Goal: Task Accomplishment & Management: Complete application form

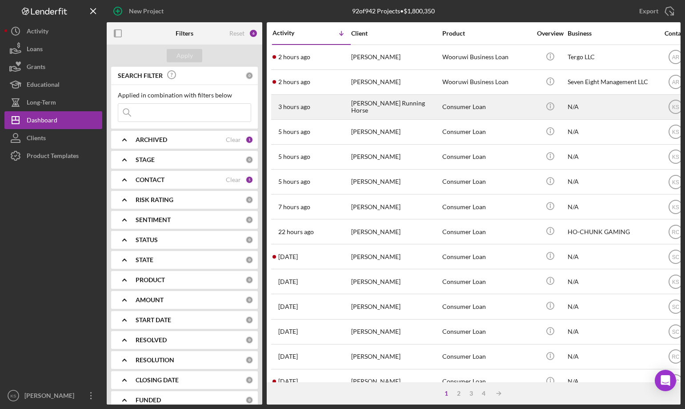
click at [374, 108] on div "[PERSON_NAME] Running Horse" at bounding box center [395, 107] width 89 height 24
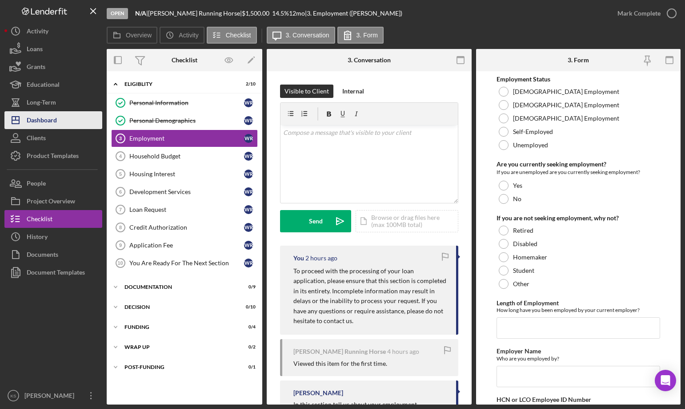
click at [49, 118] on div "Dashboard" at bounding box center [42, 121] width 30 height 20
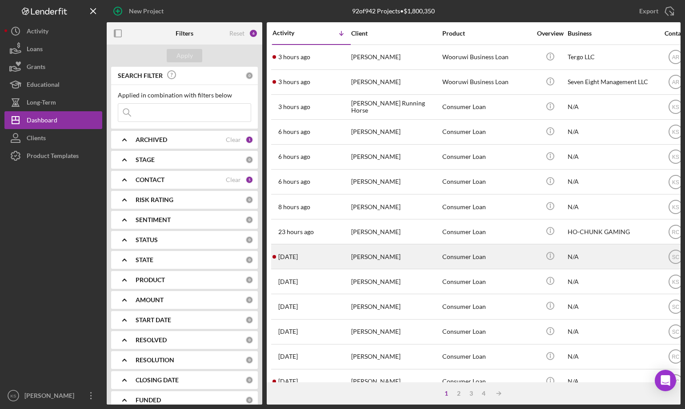
click at [417, 259] on div "[PERSON_NAME]" at bounding box center [395, 257] width 89 height 24
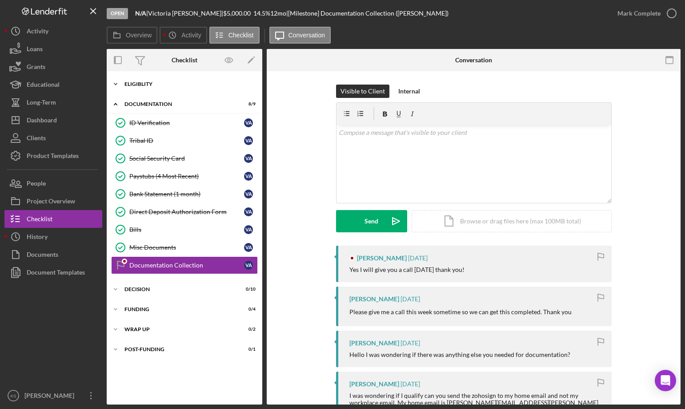
click at [117, 84] on icon "Icon/Expander" at bounding box center [116, 84] width 18 height 18
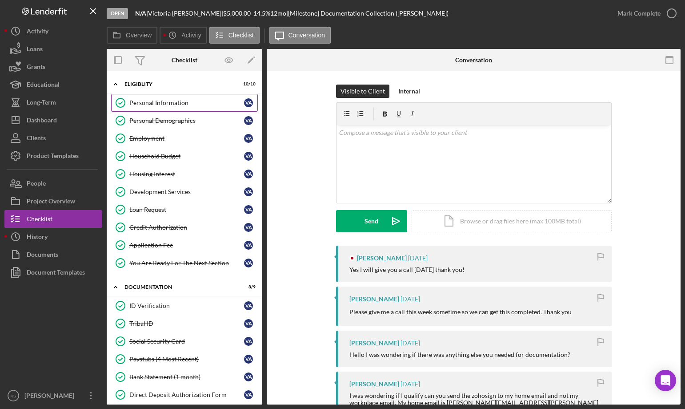
click at [175, 102] on div "Personal Information" at bounding box center [186, 102] width 115 height 7
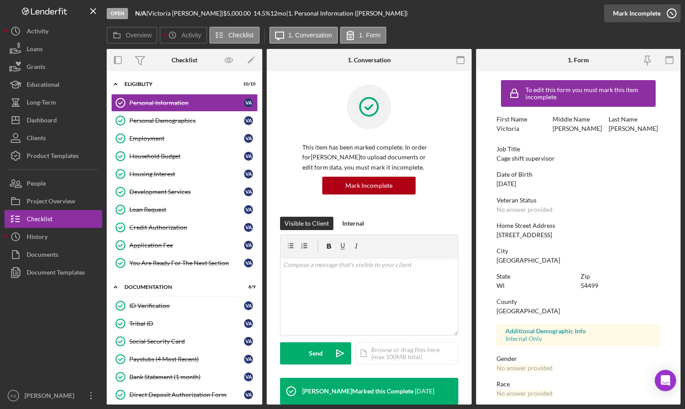
click at [651, 16] on div "Mark Incomplete" at bounding box center [637, 13] width 48 height 18
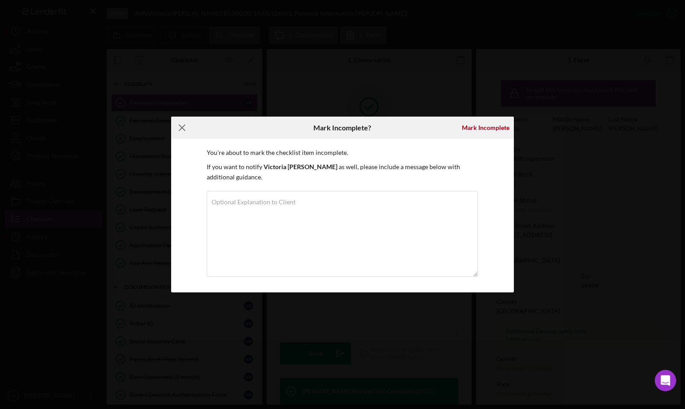
drag, startPoint x: 181, startPoint y: 125, endPoint x: 191, endPoint y: 129, distance: 11.4
click at [181, 125] on icon "Icon/Menu Close" at bounding box center [182, 128] width 22 height 22
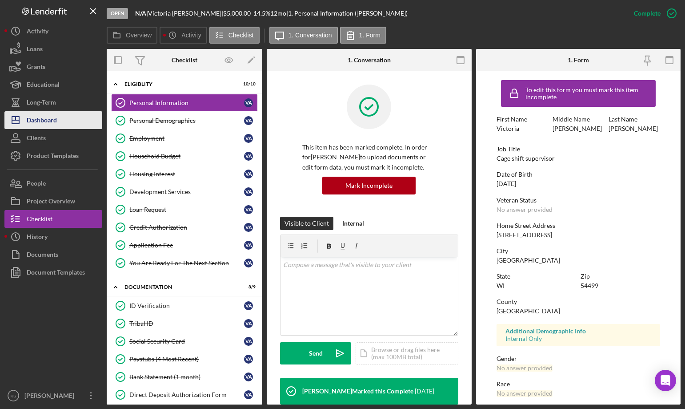
click at [49, 116] on div "Dashboard" at bounding box center [42, 121] width 30 height 20
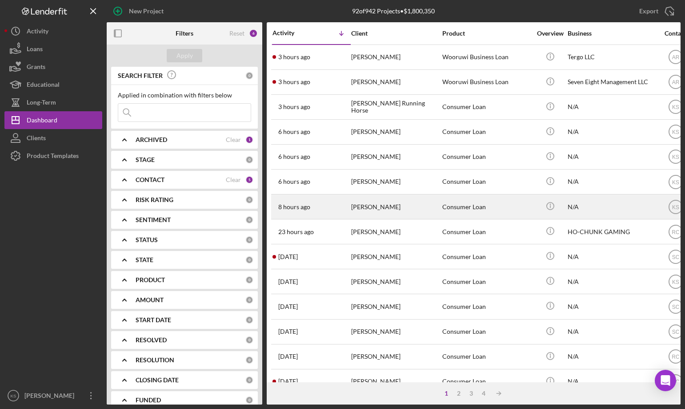
click at [374, 202] on div "[PERSON_NAME]" at bounding box center [395, 207] width 89 height 24
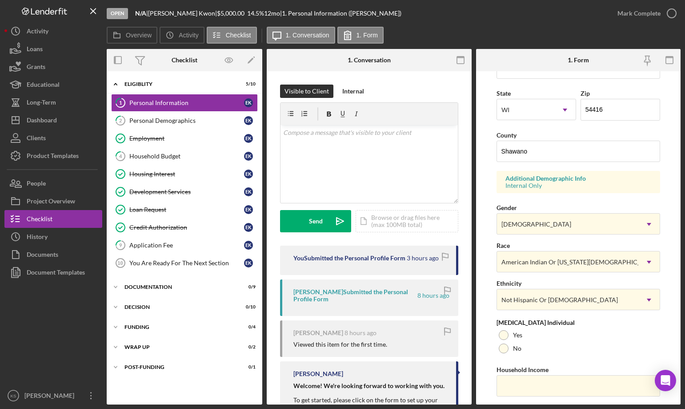
scroll to position [216, 0]
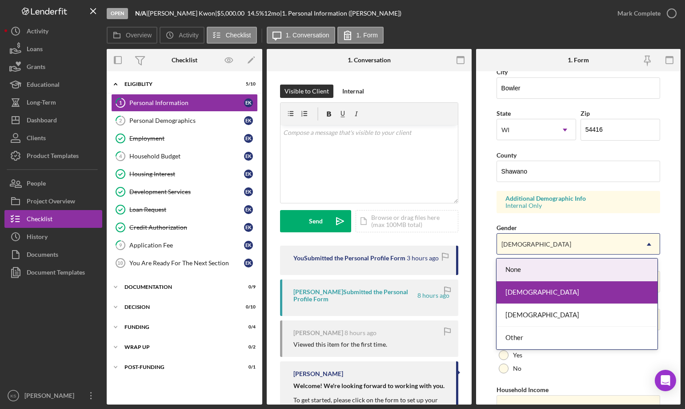
click at [546, 249] on div "[DEMOGRAPHIC_DATA]" at bounding box center [567, 244] width 141 height 20
click at [533, 272] on div "None" at bounding box center [577, 269] width 161 height 23
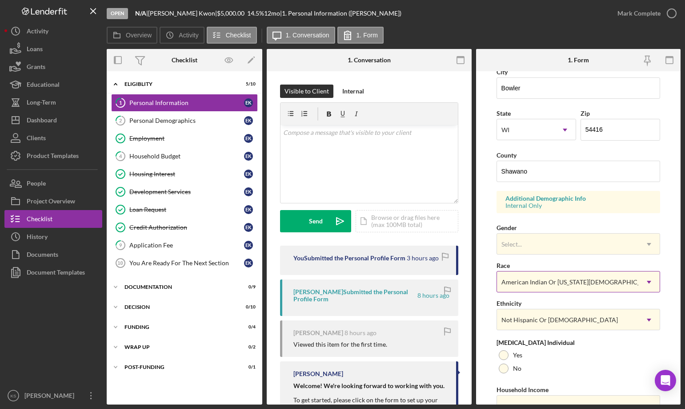
click at [535, 279] on div "American Indian Or [US_STATE][DEMOGRAPHIC_DATA]" at bounding box center [580, 281] width 157 height 7
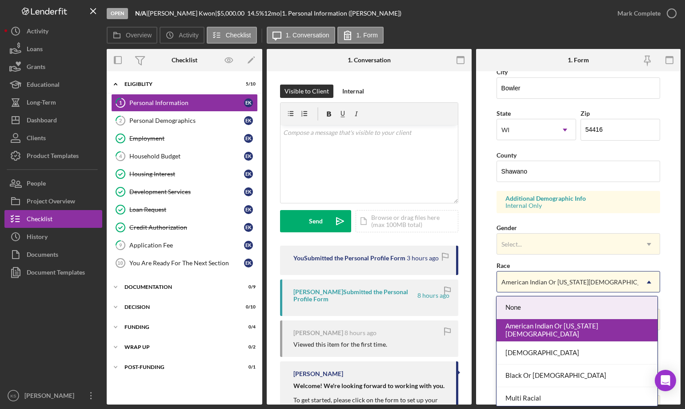
click at [538, 312] on div "None" at bounding box center [577, 307] width 161 height 23
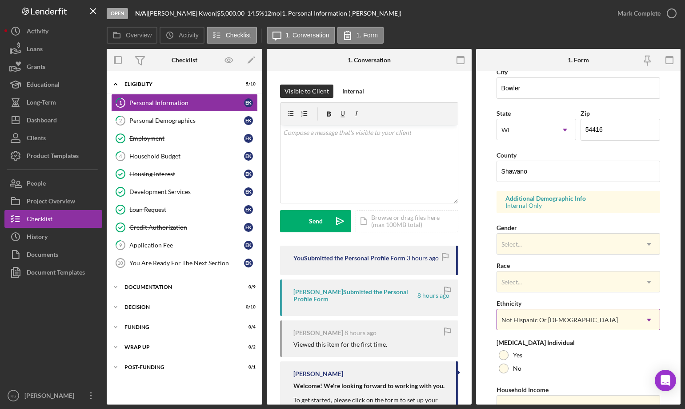
click at [537, 316] on div "Not Hispanic Or [DEMOGRAPHIC_DATA]" at bounding box center [560, 319] width 117 height 7
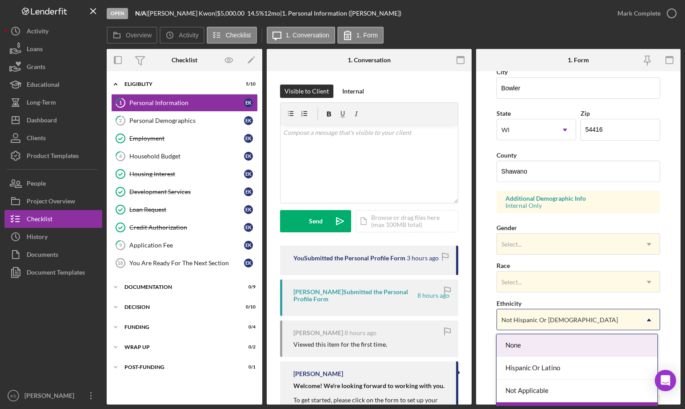
click at [530, 345] on div "None" at bounding box center [577, 345] width 161 height 23
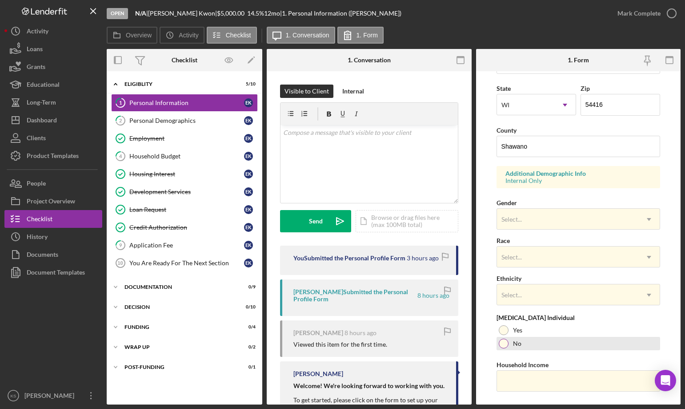
scroll to position [261, 0]
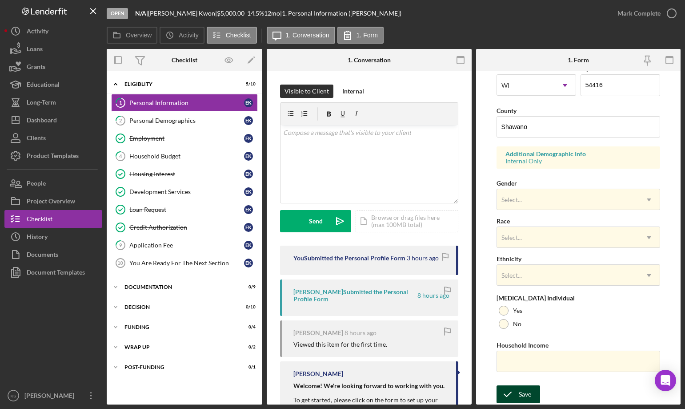
click at [526, 390] on div "Save" at bounding box center [525, 394] width 12 height 18
click at [154, 242] on div "Application Fee" at bounding box center [186, 244] width 115 height 7
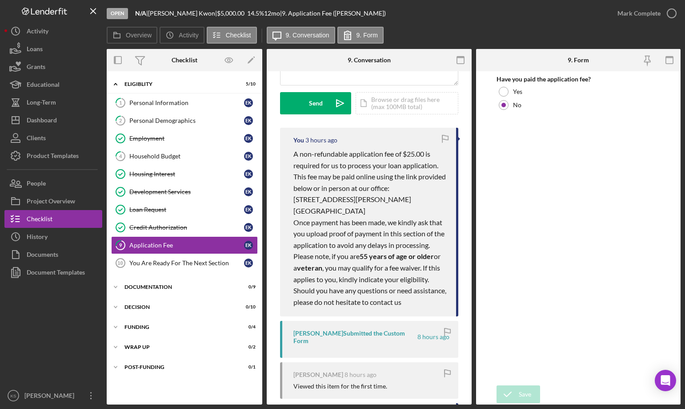
scroll to position [133, 0]
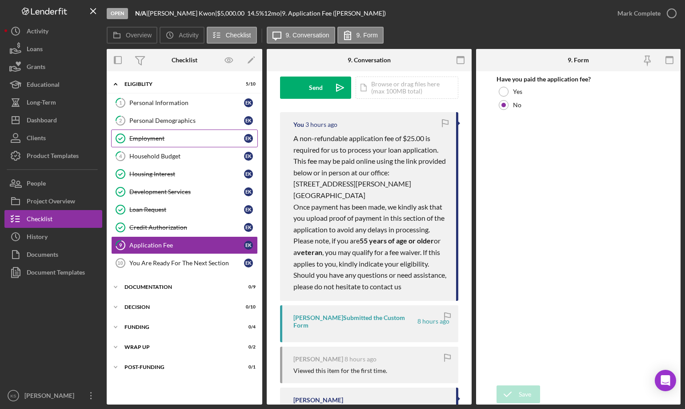
click at [171, 137] on div "Employment" at bounding box center [186, 138] width 115 height 7
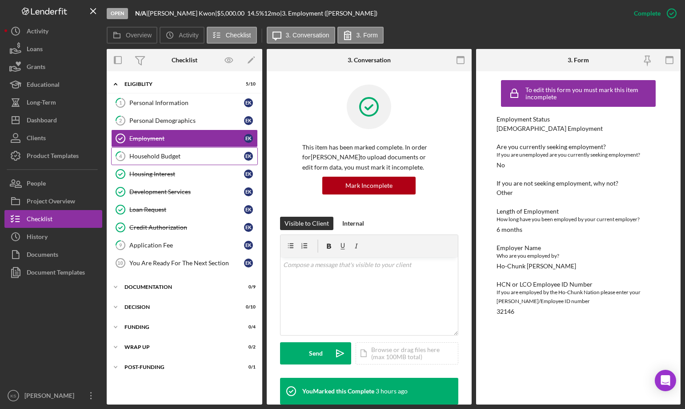
click at [163, 155] on div "Household Budget" at bounding box center [186, 156] width 115 height 7
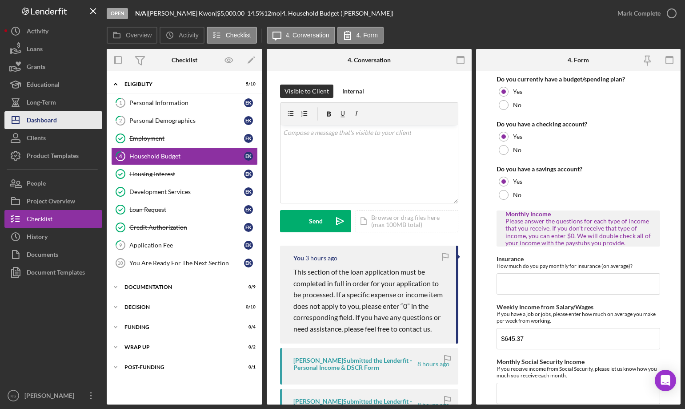
click at [65, 121] on button "Icon/Dashboard Dashboard" at bounding box center [53, 120] width 98 height 18
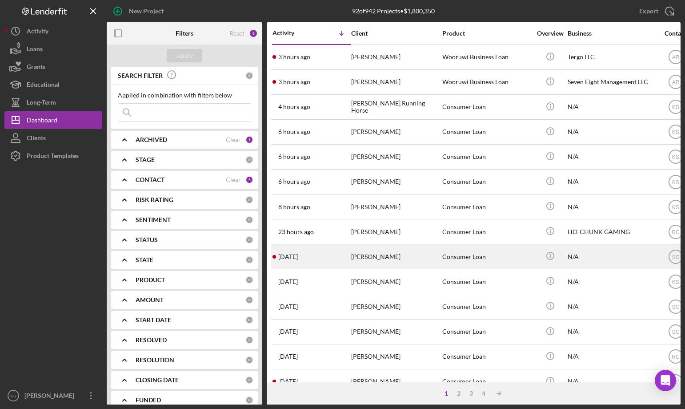
click at [439, 253] on div "[PERSON_NAME]" at bounding box center [395, 257] width 89 height 24
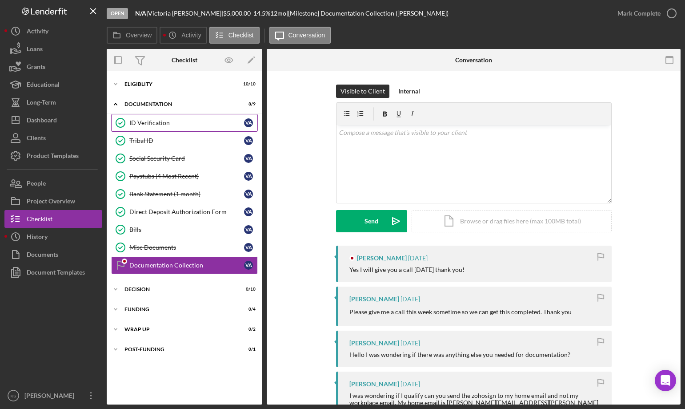
click at [163, 121] on div "ID Verification" at bounding box center [186, 122] width 115 height 7
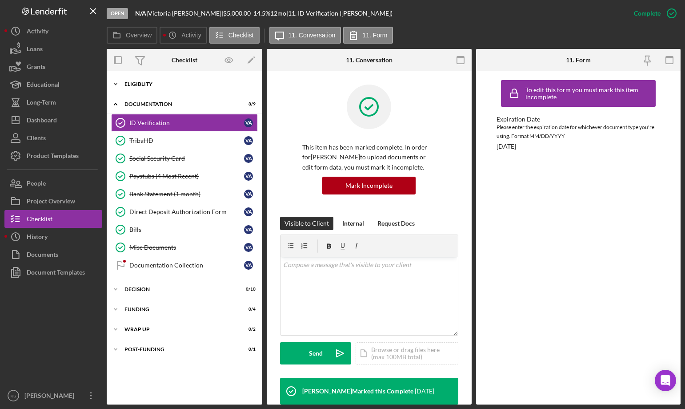
click at [143, 84] on div "Eligiblity" at bounding box center [188, 83] width 127 height 5
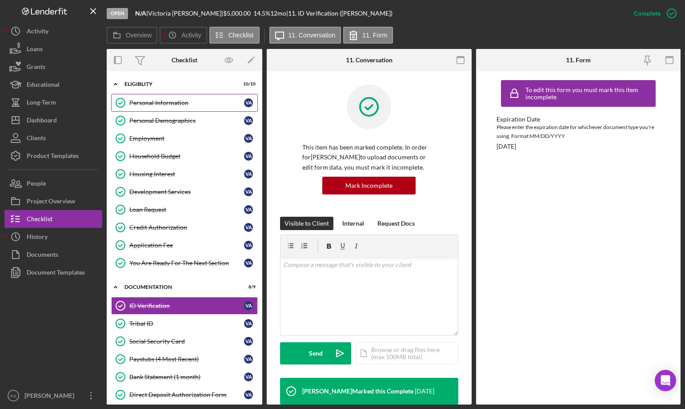
click at [153, 100] on div "Personal Information" at bounding box center [186, 102] width 115 height 7
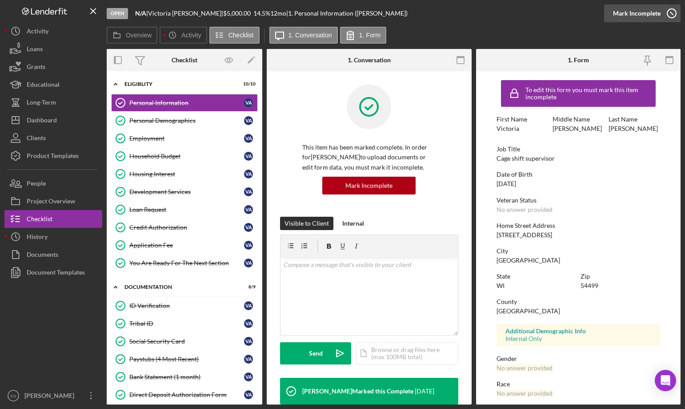
click at [651, 17] on div "Mark Incomplete" at bounding box center [637, 13] width 48 height 18
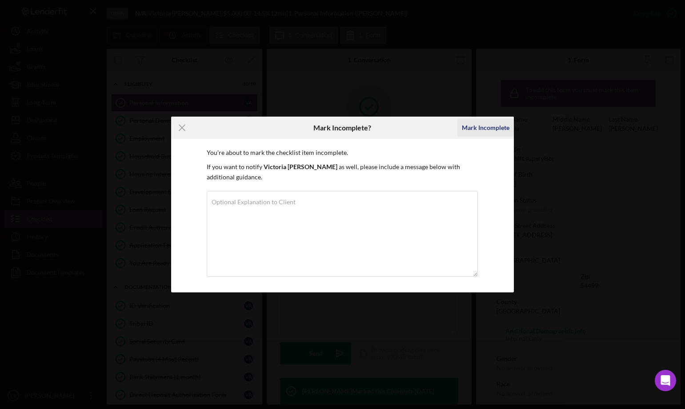
click at [478, 129] on div "Mark Incomplete" at bounding box center [486, 128] width 48 height 18
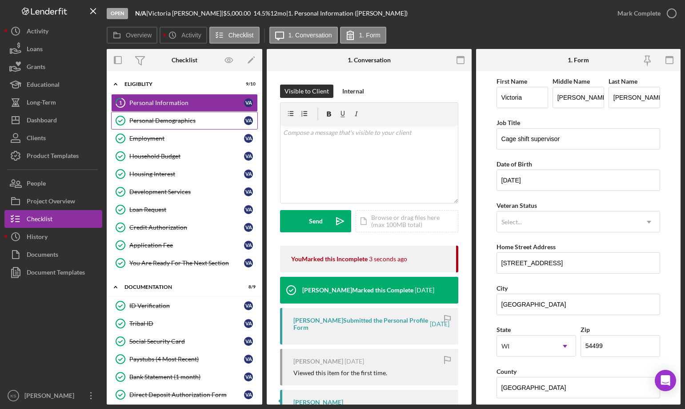
click at [180, 123] on div "Personal Demographics" at bounding box center [186, 120] width 115 height 7
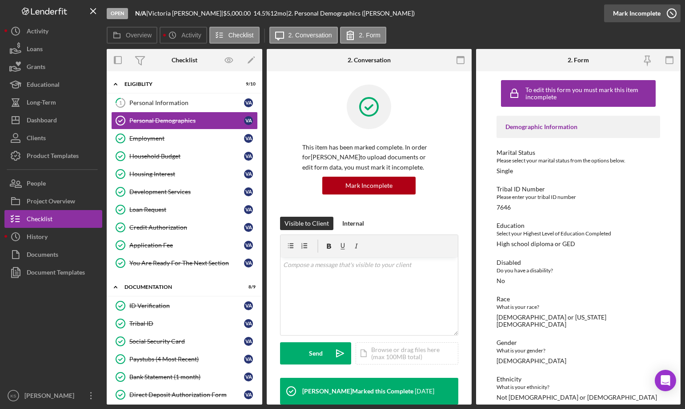
click at [641, 12] on div "Mark Incomplete" at bounding box center [637, 13] width 48 height 18
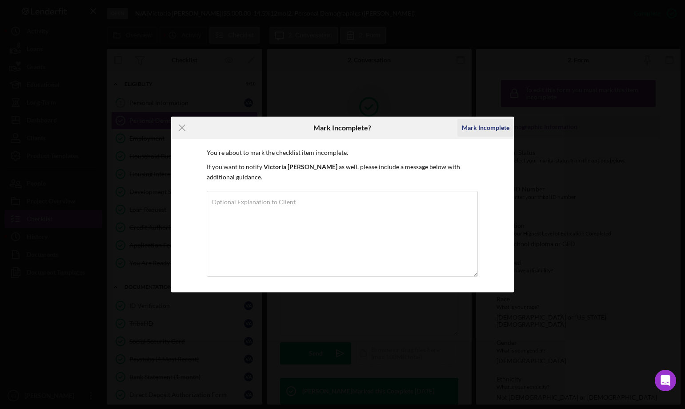
click at [476, 125] on div "Mark Incomplete" at bounding box center [486, 128] width 48 height 18
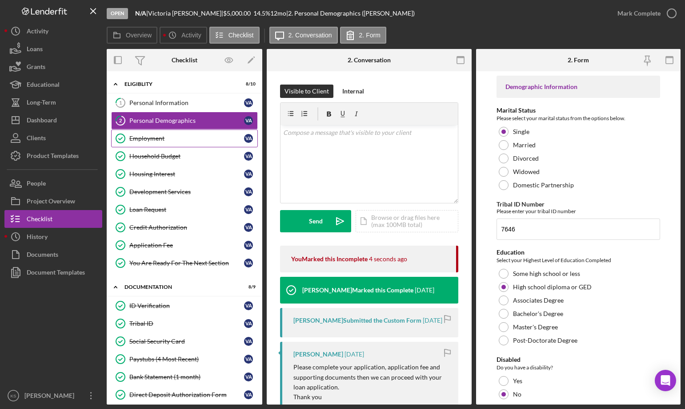
click at [171, 141] on div "Employment" at bounding box center [186, 138] width 115 height 7
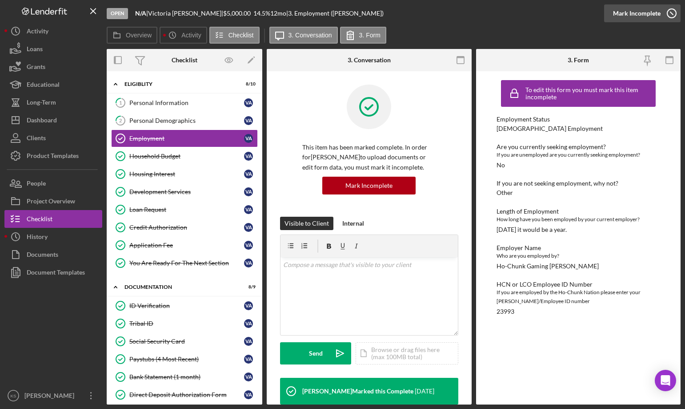
click at [659, 16] on div "Mark Incomplete" at bounding box center [637, 13] width 48 height 18
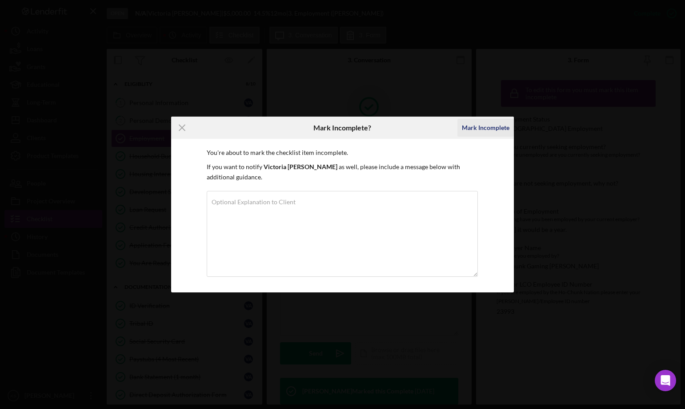
click at [488, 122] on div "Mark Incomplete" at bounding box center [486, 128] width 48 height 18
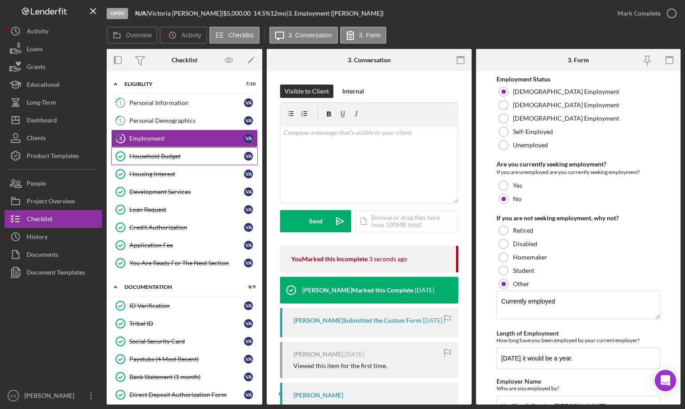
click at [159, 154] on div "Household Budget" at bounding box center [186, 156] width 115 height 7
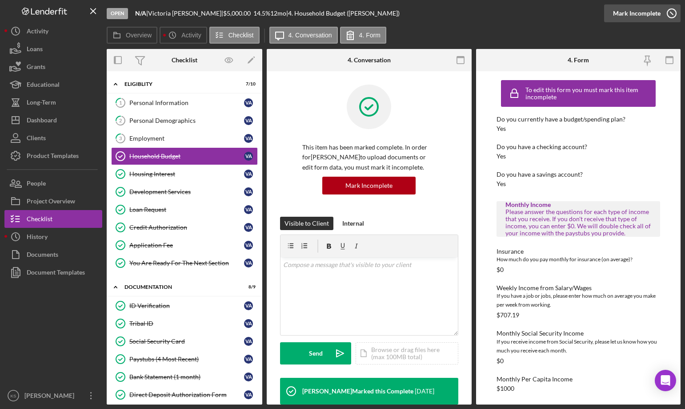
click at [655, 18] on div "Mark Incomplete" at bounding box center [637, 13] width 48 height 18
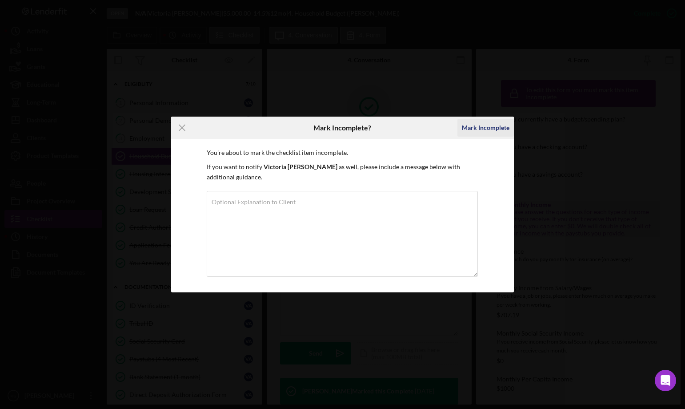
click at [501, 122] on div "Mark Incomplete" at bounding box center [486, 128] width 48 height 18
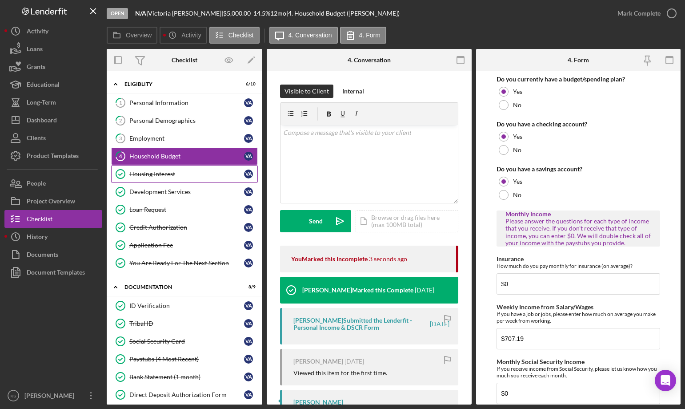
click at [145, 174] on div "Housing Interest" at bounding box center [186, 173] width 115 height 7
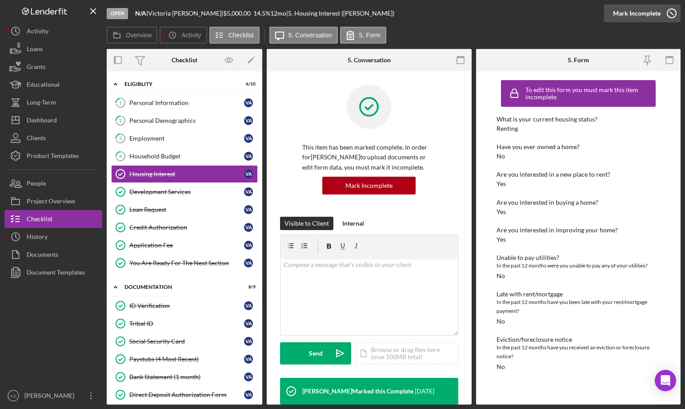
click at [658, 10] on div "Mark Incomplete" at bounding box center [637, 13] width 48 height 18
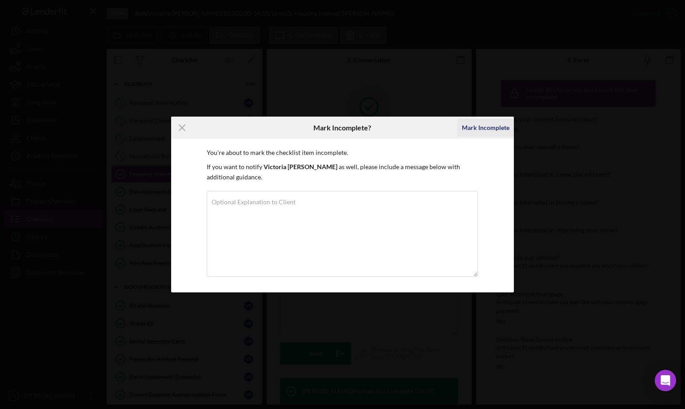
click at [503, 125] on div "Mark Incomplete" at bounding box center [486, 128] width 48 height 18
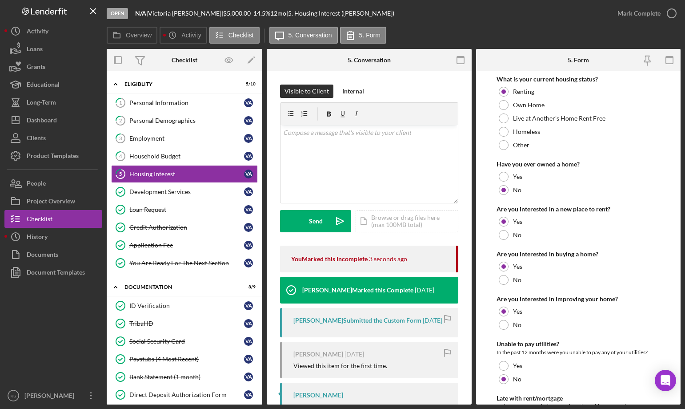
click at [151, 189] on div "Development Services" at bounding box center [186, 191] width 115 height 7
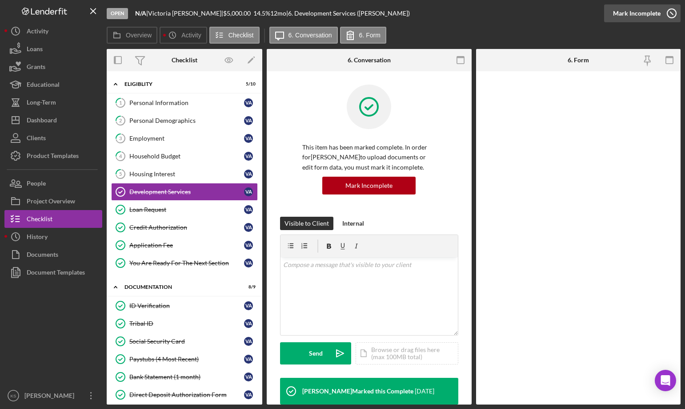
click at [646, 10] on div "Mark Incomplete" at bounding box center [637, 13] width 48 height 18
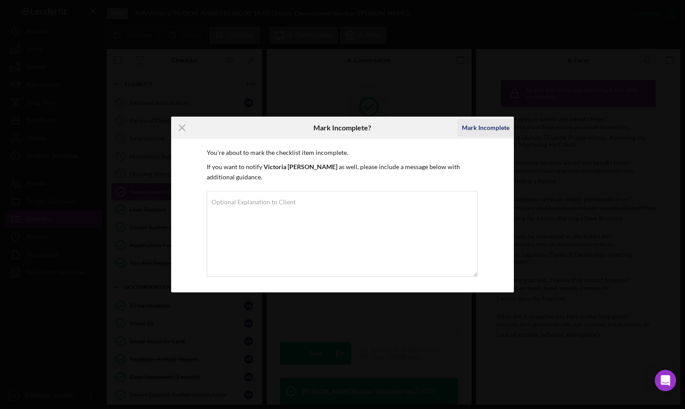
click at [494, 129] on div "Mark Incomplete" at bounding box center [486, 128] width 48 height 18
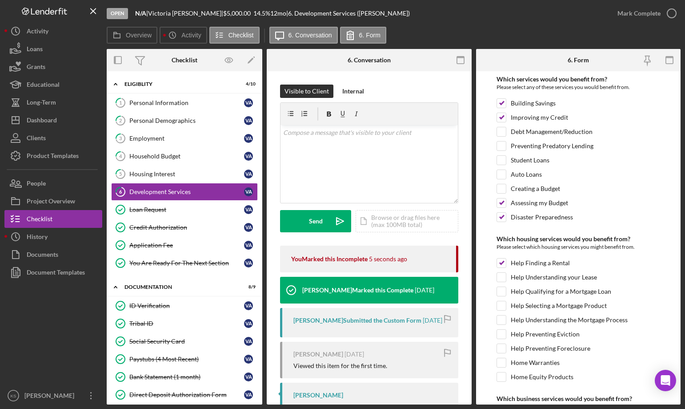
click at [145, 209] on div "Loan Request" at bounding box center [186, 209] width 115 height 7
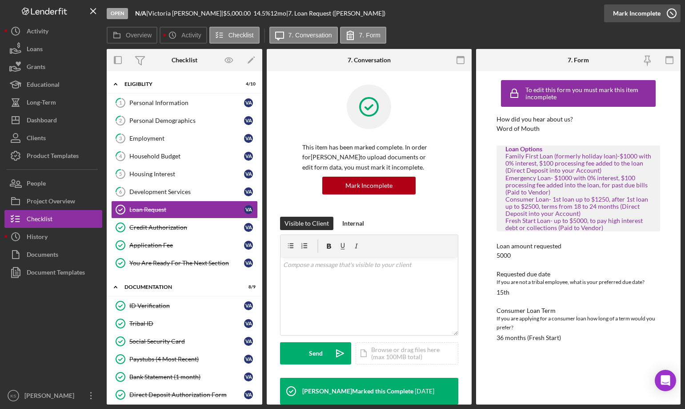
click at [652, 11] on div "Mark Incomplete" at bounding box center [637, 13] width 48 height 18
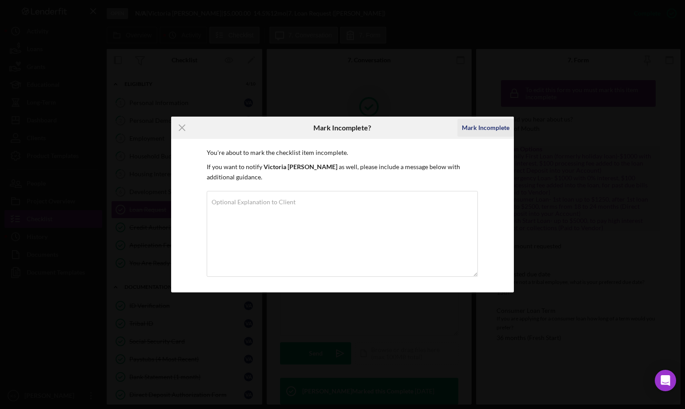
click at [487, 130] on div "Mark Incomplete" at bounding box center [486, 128] width 48 height 18
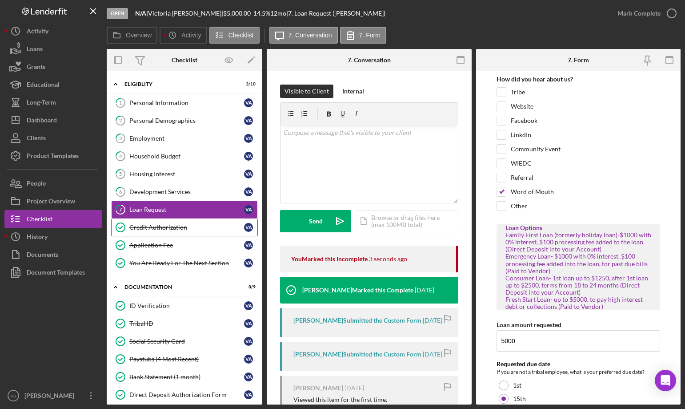
click at [170, 227] on div "Credit Authorization" at bounding box center [186, 227] width 115 height 7
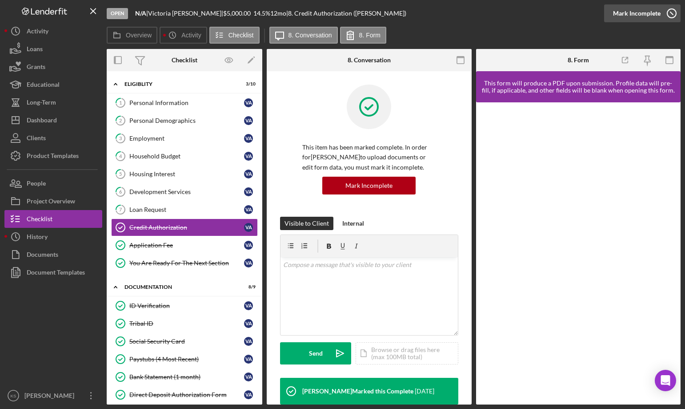
click at [649, 10] on div "Mark Incomplete" at bounding box center [637, 13] width 48 height 18
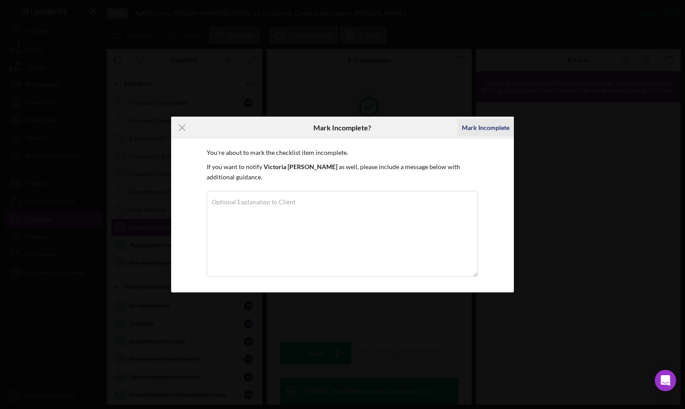
click at [482, 126] on div "Mark Incomplete" at bounding box center [486, 128] width 48 height 18
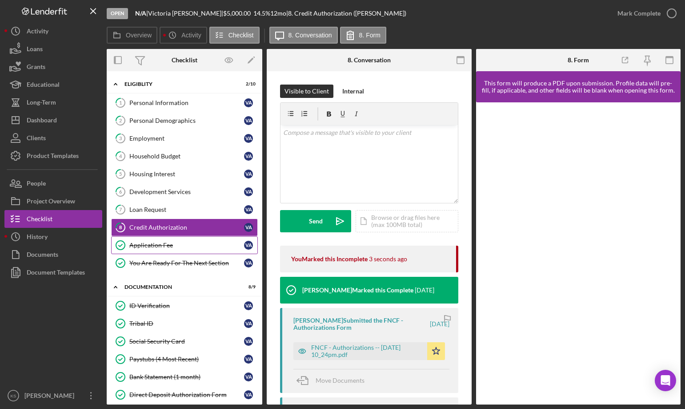
click at [161, 241] on link "Application Fee Application Fee V A" at bounding box center [184, 245] width 147 height 18
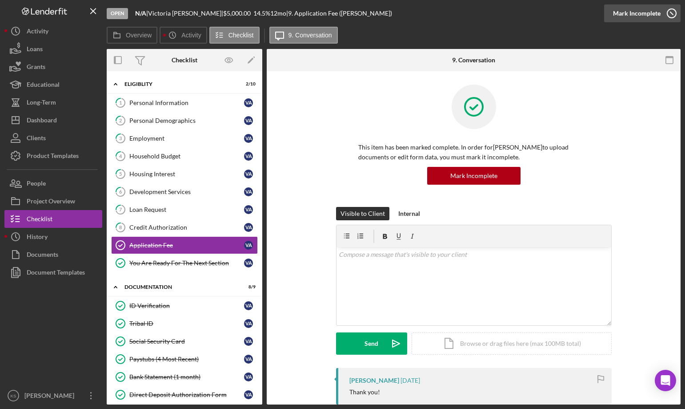
click at [658, 20] on div "Mark Incomplete" at bounding box center [637, 13] width 48 height 18
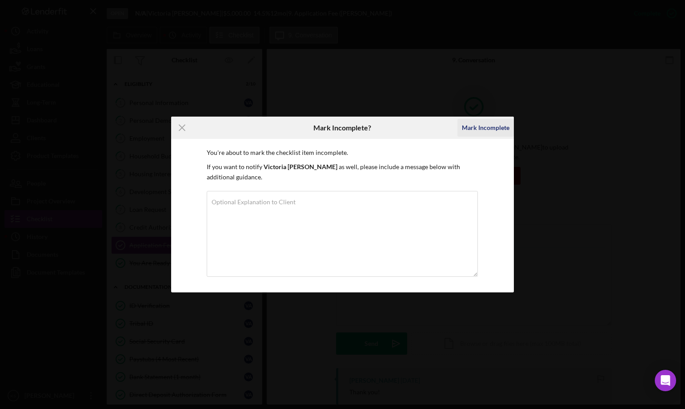
click at [499, 130] on div "Mark Incomplete" at bounding box center [486, 128] width 48 height 18
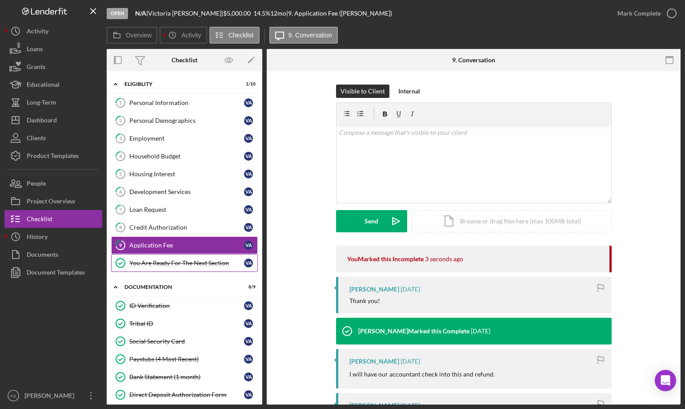
click at [189, 265] on div "You Are Ready For The Next Section" at bounding box center [186, 262] width 115 height 7
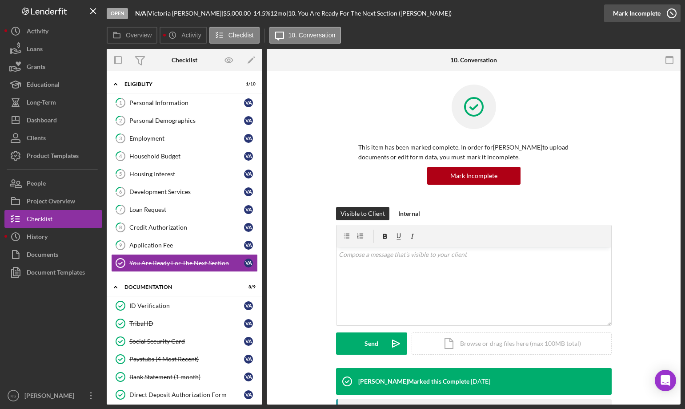
click at [651, 18] on div "Mark Incomplete" at bounding box center [637, 13] width 48 height 18
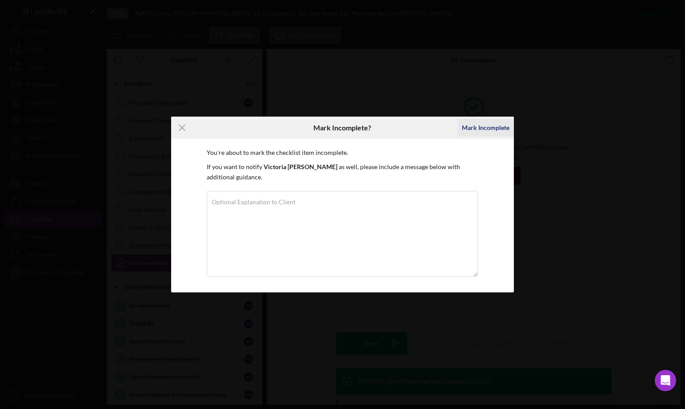
click at [488, 121] on div "Mark Incomplete" at bounding box center [486, 128] width 48 height 18
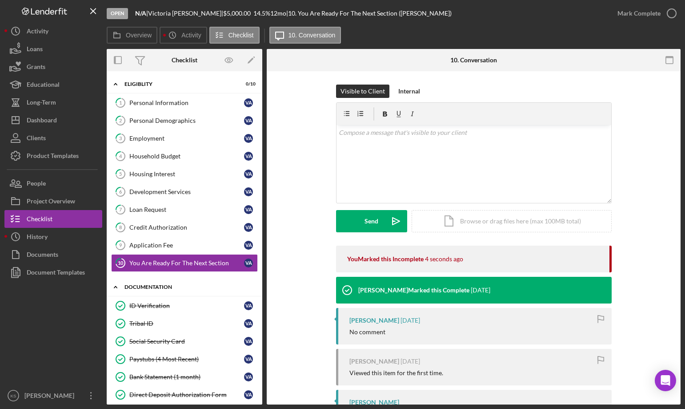
click at [115, 290] on icon "Icon/Expander" at bounding box center [116, 287] width 18 height 18
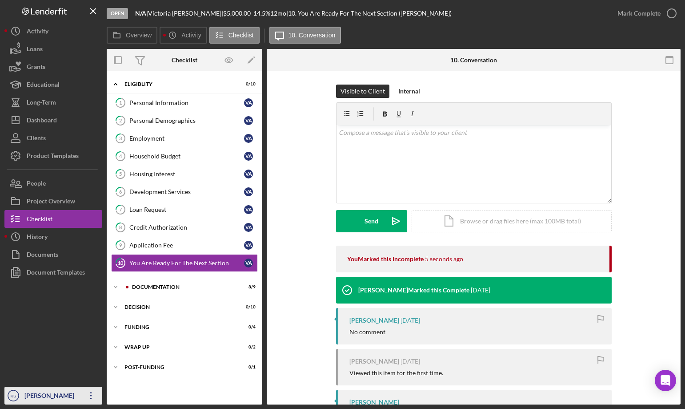
click at [88, 393] on icon "Icon/Overflow" at bounding box center [91, 395] width 22 height 22
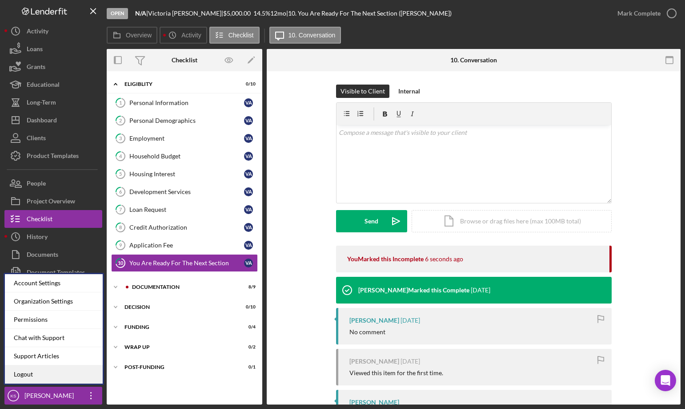
click at [33, 373] on link "Logout" at bounding box center [54, 374] width 98 height 18
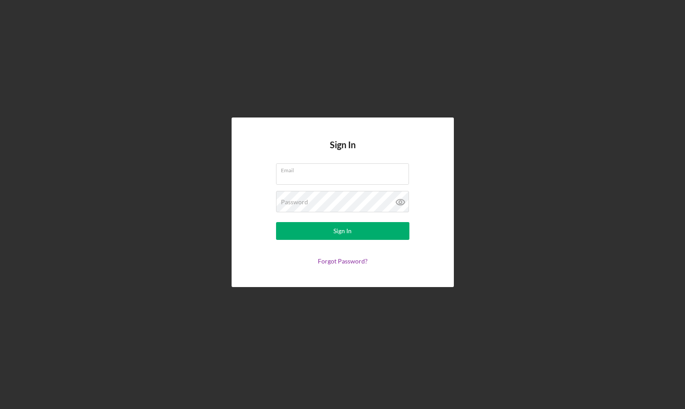
type input "[PERSON_NAME][EMAIL_ADDRESS][PERSON_NAME][DOMAIN_NAME]"
click at [342, 173] on label "Email" at bounding box center [345, 169] width 128 height 10
click at [342, 173] on input "[PERSON_NAME][EMAIL_ADDRESS][PERSON_NAME][DOMAIN_NAME]" at bounding box center [342, 173] width 133 height 21
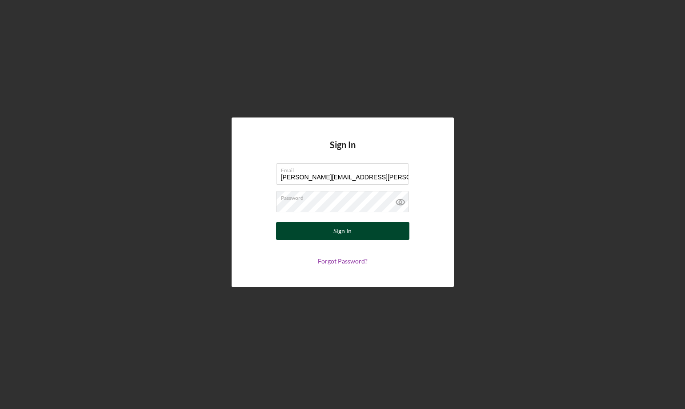
click at [300, 229] on button "Sign In" at bounding box center [342, 231] width 133 height 18
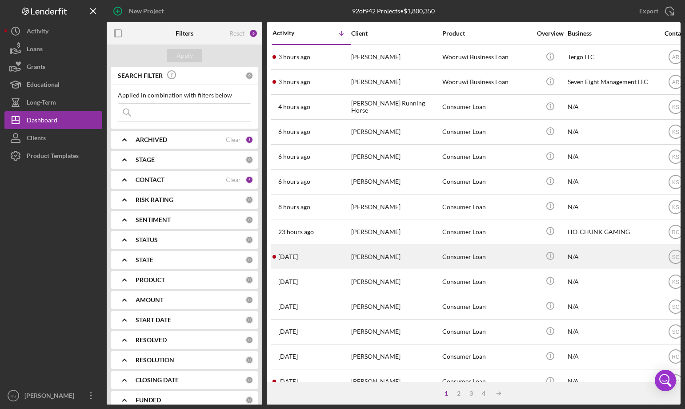
click at [368, 255] on div "[PERSON_NAME]" at bounding box center [395, 257] width 89 height 24
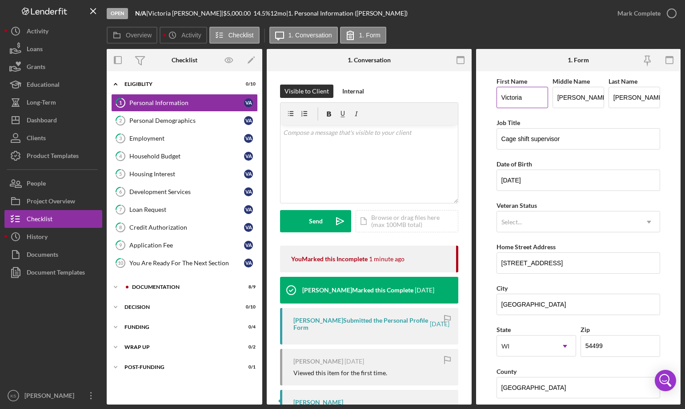
drag, startPoint x: 530, startPoint y: 98, endPoint x: 543, endPoint y: 99, distance: 13.4
click at [532, 98] on input "Victoria" at bounding box center [523, 97] width 52 height 21
click at [590, 98] on input "[PERSON_NAME]" at bounding box center [579, 97] width 52 height 21
click at [643, 96] on input "[PERSON_NAME]" at bounding box center [635, 97] width 52 height 21
click at [587, 133] on input "Cage shift supervisor" at bounding box center [579, 138] width 164 height 21
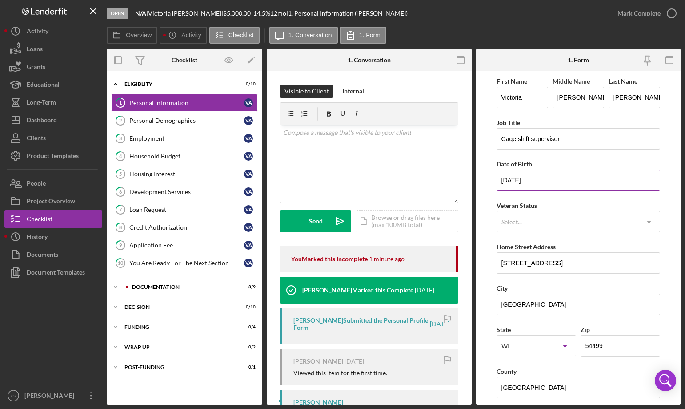
click at [550, 179] on input "[DATE]" at bounding box center [579, 179] width 164 height 21
drag, startPoint x: 560, startPoint y: 261, endPoint x: 573, endPoint y: 287, distance: 29.2
click at [561, 261] on input "[STREET_ADDRESS]" at bounding box center [579, 262] width 164 height 21
click at [573, 306] on input "[GEOGRAPHIC_DATA]" at bounding box center [579, 303] width 164 height 21
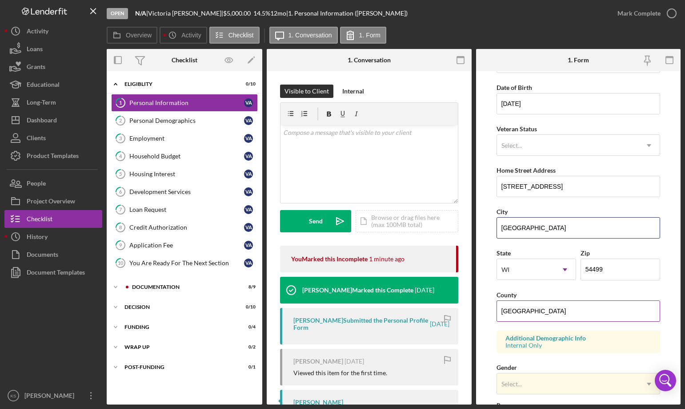
scroll to position [89, 0]
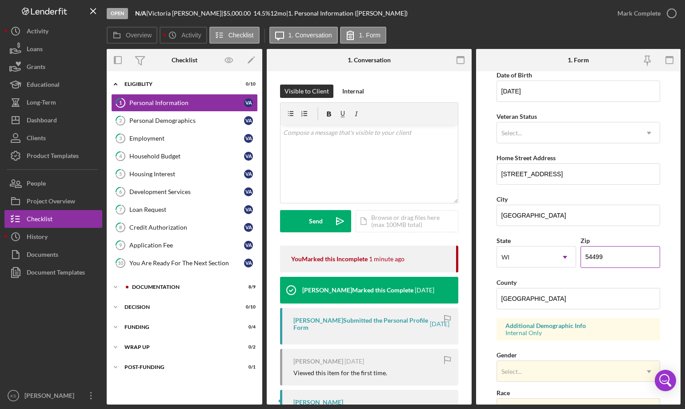
click at [611, 257] on input "54499" at bounding box center [621, 256] width 80 height 21
click at [549, 293] on input "[GEOGRAPHIC_DATA]" at bounding box center [579, 298] width 164 height 21
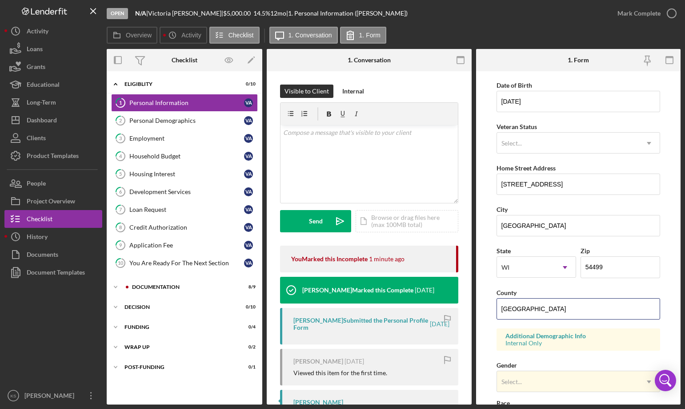
scroll to position [222, 0]
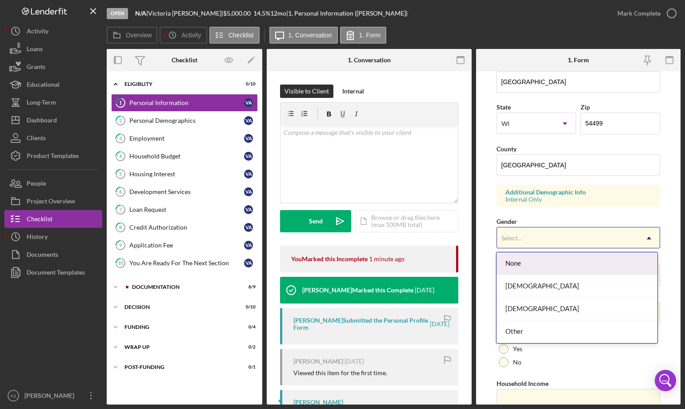
click at [543, 233] on div "Select..." at bounding box center [567, 238] width 141 height 20
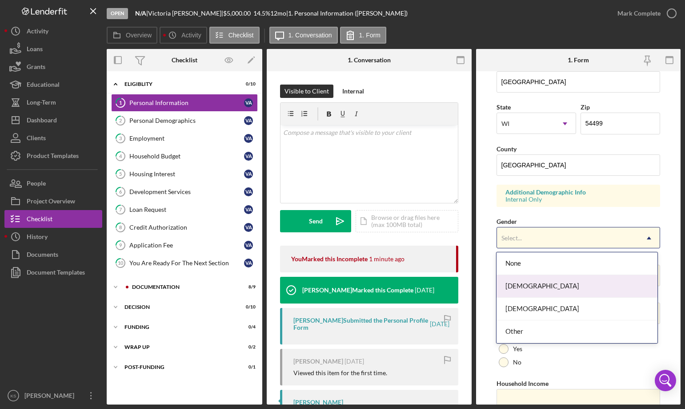
click at [525, 287] on div "[DEMOGRAPHIC_DATA]" at bounding box center [577, 286] width 161 height 23
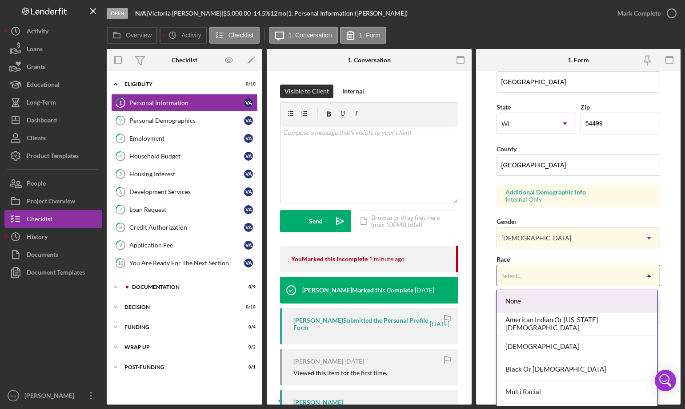
click at [531, 275] on div "Select..." at bounding box center [567, 275] width 141 height 20
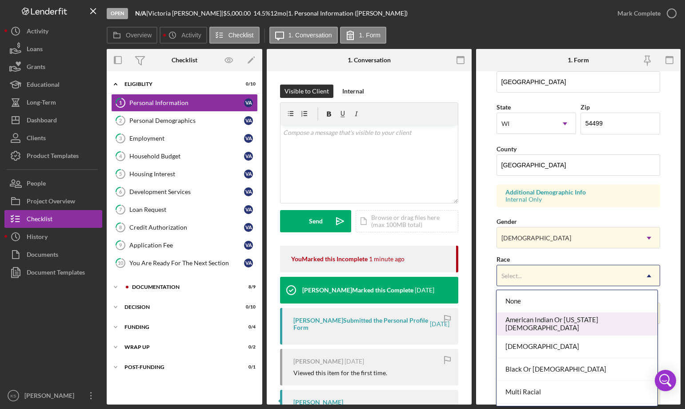
click at [530, 322] on div "American Indian Or [US_STATE][DEMOGRAPHIC_DATA]" at bounding box center [577, 324] width 161 height 23
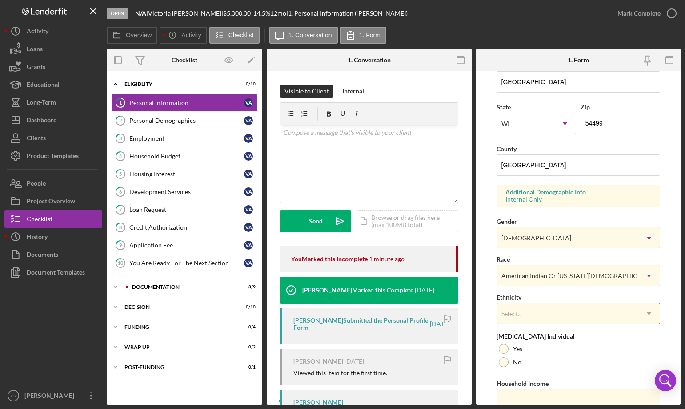
click at [544, 315] on div "Select..." at bounding box center [567, 313] width 141 height 20
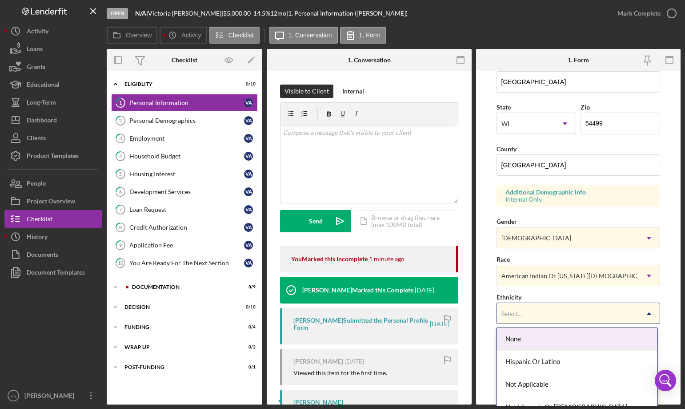
scroll to position [36, 0]
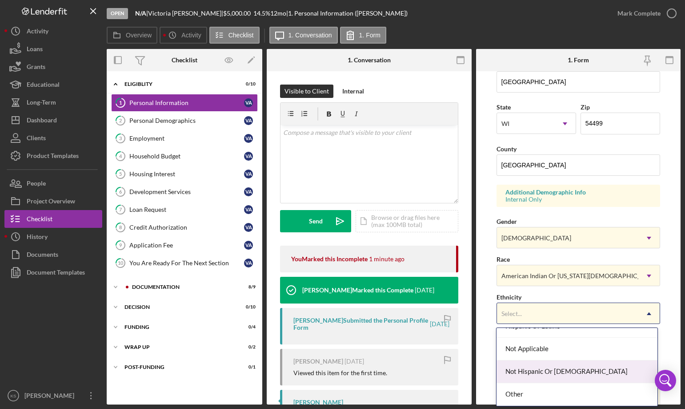
click at [540, 374] on div "Not Hispanic Or [DEMOGRAPHIC_DATA]" at bounding box center [577, 371] width 161 height 23
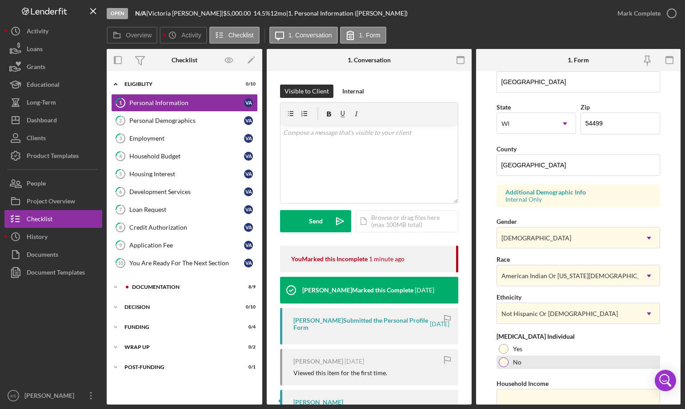
click at [518, 359] on label "No" at bounding box center [517, 361] width 8 height 7
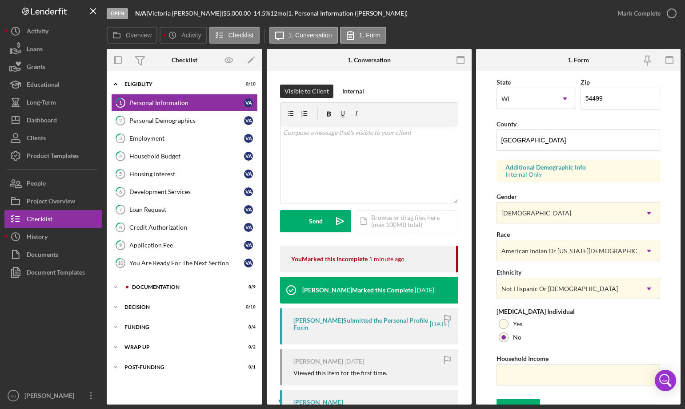
scroll to position [261, 0]
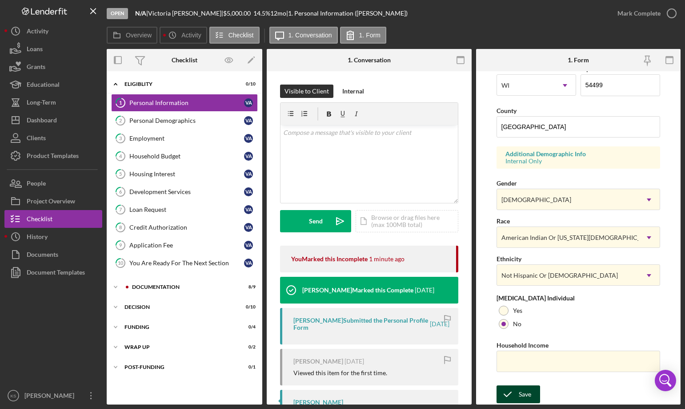
click at [520, 391] on div "Save" at bounding box center [525, 394] width 12 height 18
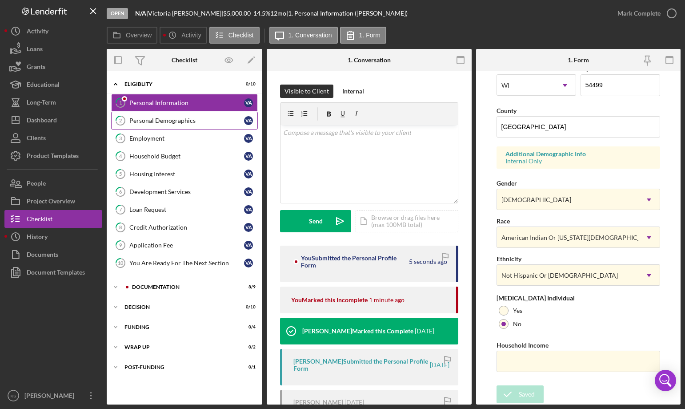
click at [182, 120] on div "Personal Demographics" at bounding box center [186, 120] width 115 height 7
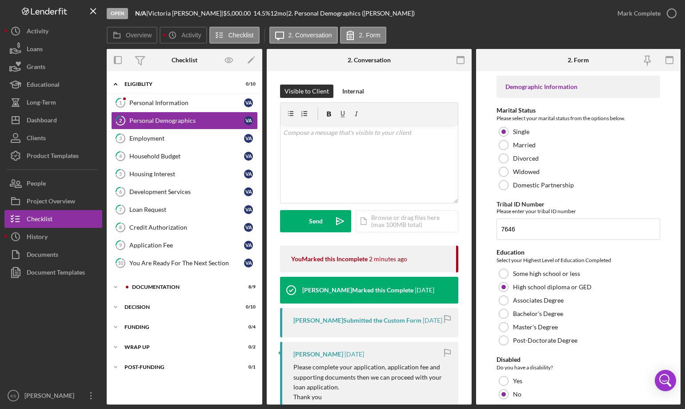
click at [591, 112] on div "Marital Status" at bounding box center [579, 110] width 164 height 7
click at [560, 209] on div "Please enter your tribal ID number" at bounding box center [579, 211] width 164 height 7
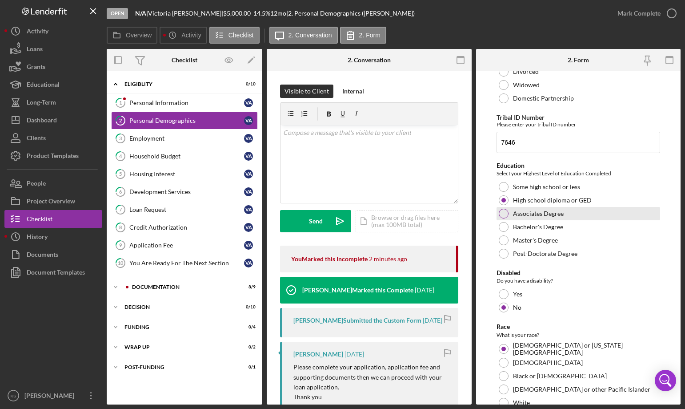
scroll to position [89, 0]
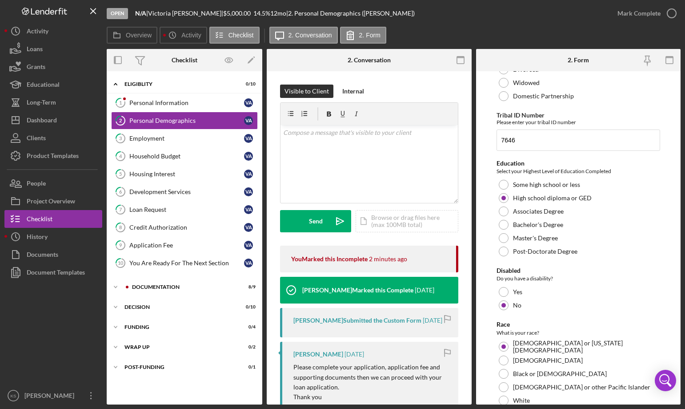
click at [591, 169] on div "Select your Highest Level of Education Completed" at bounding box center [579, 171] width 164 height 9
click at [516, 272] on div "Disabled" at bounding box center [579, 270] width 164 height 7
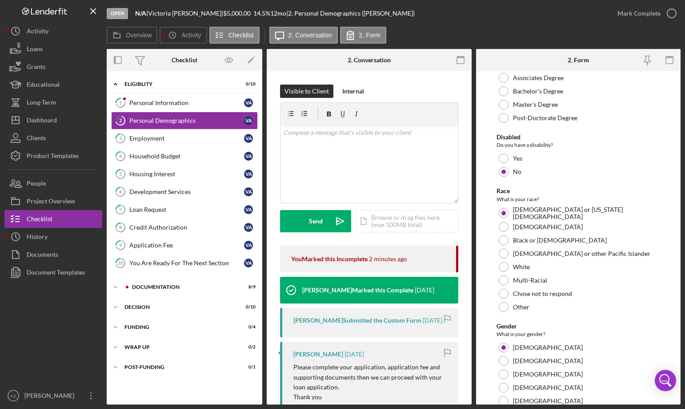
drag, startPoint x: 513, startPoint y: 195, endPoint x: 521, endPoint y: 201, distance: 9.8
click at [514, 195] on div "What is your race?" at bounding box center [579, 199] width 164 height 9
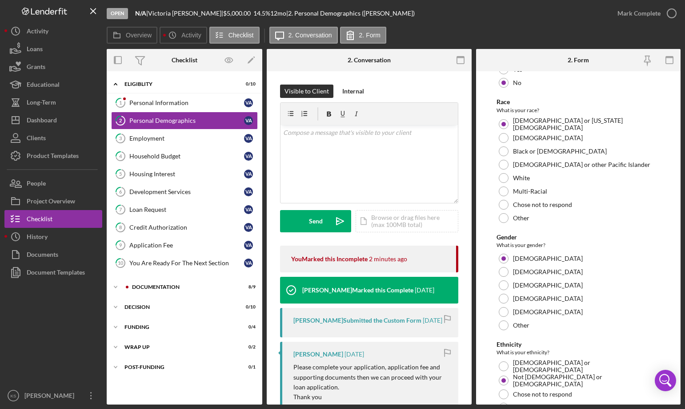
click at [527, 237] on div "Gender" at bounding box center [579, 236] width 164 height 7
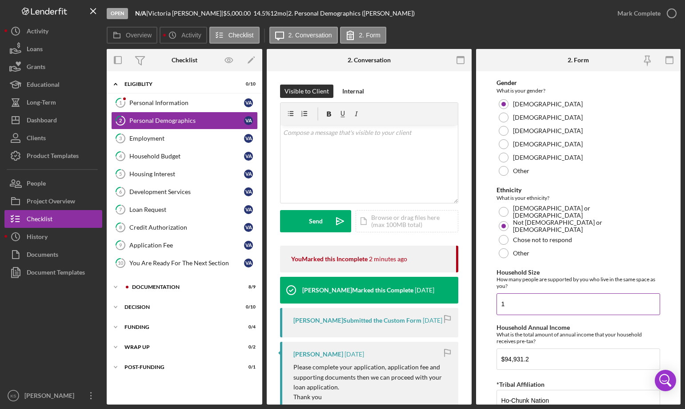
scroll to position [502, 0]
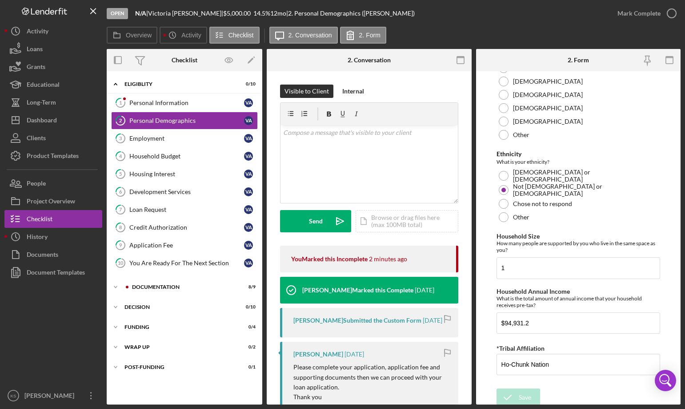
click at [516, 156] on div "Ethnicity" at bounding box center [579, 153] width 164 height 7
click at [524, 240] on div "How many people are supported by you who live in the same space as you?" at bounding box center [579, 246] width 164 height 13
click at [540, 289] on label "Household Annual Income" at bounding box center [533, 291] width 73 height 8
click at [540, 312] on input "$94,931.2" at bounding box center [579, 322] width 164 height 21
click at [539, 345] on label "*Tribal Affiliation" at bounding box center [521, 348] width 48 height 8
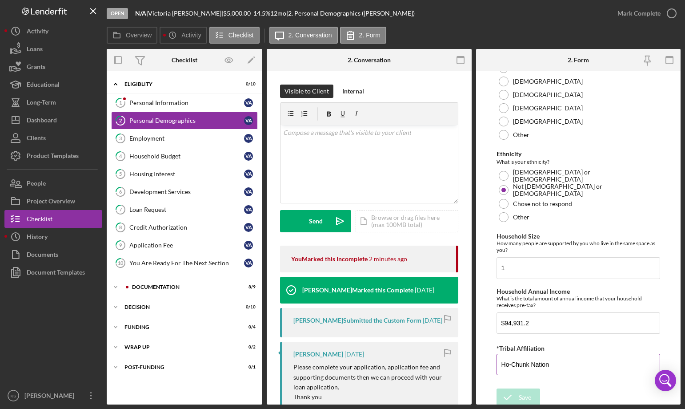
click at [539, 354] on input "Ho-Chunk Nation" at bounding box center [579, 364] width 164 height 21
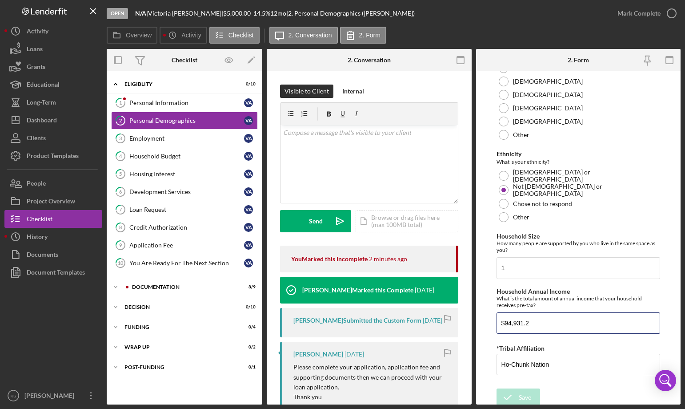
drag, startPoint x: 515, startPoint y: 318, endPoint x: 454, endPoint y: 320, distance: 61.8
click at [454, 320] on div "Overview Internal Workflow Stage Open Icon/Dropdown Arrow Archive (can unarchiv…" at bounding box center [394, 226] width 574 height 355
click at [170, 104] on div "Personal Information" at bounding box center [186, 102] width 115 height 7
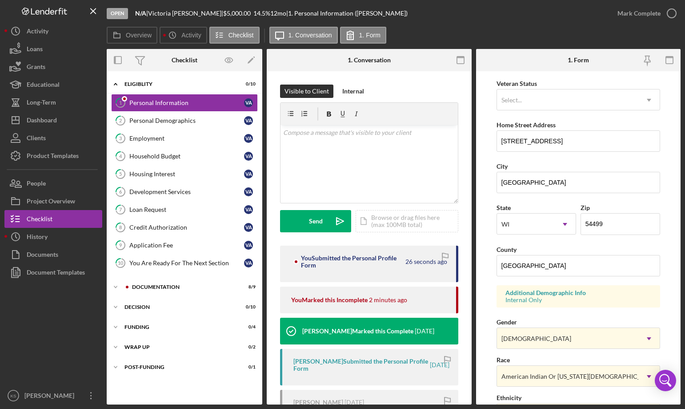
scroll to position [261, 0]
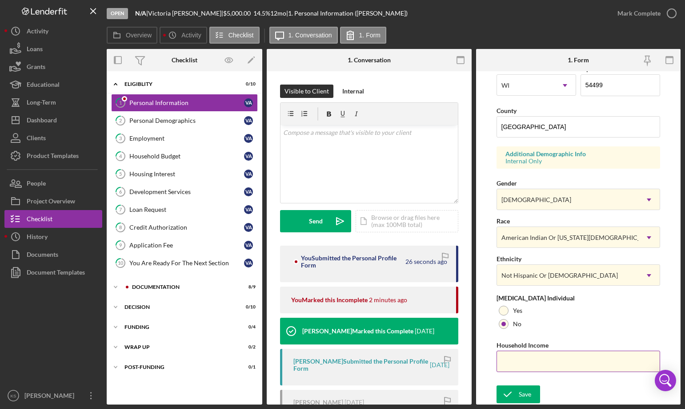
click at [529, 353] on input "Household Income" at bounding box center [579, 360] width 164 height 21
paste input "$949,312"
type input "$949,312"
click at [520, 394] on div "Save" at bounding box center [525, 394] width 12 height 18
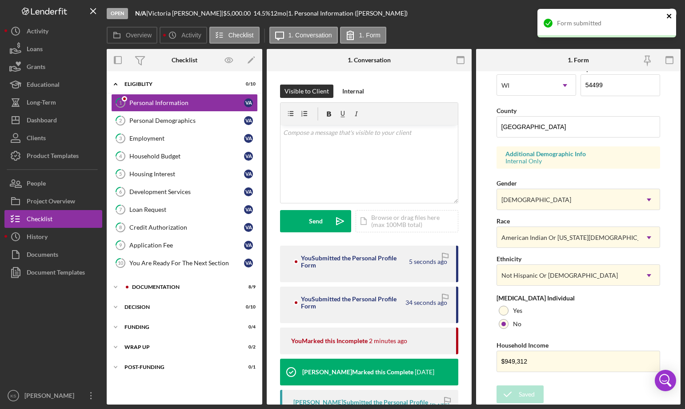
click at [671, 19] on icon "close" at bounding box center [670, 15] width 6 height 7
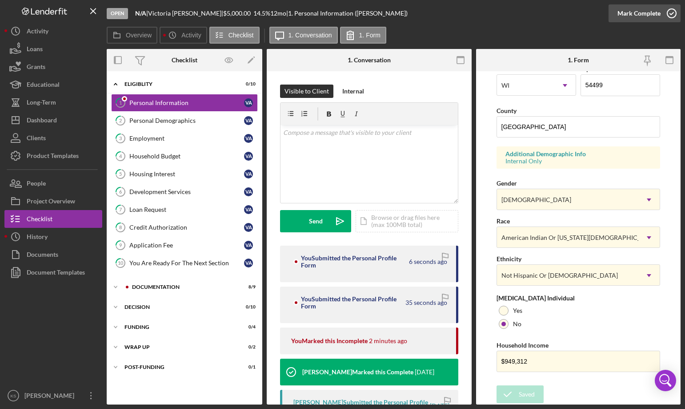
click at [648, 14] on div "Mark Complete" at bounding box center [639, 13] width 43 height 18
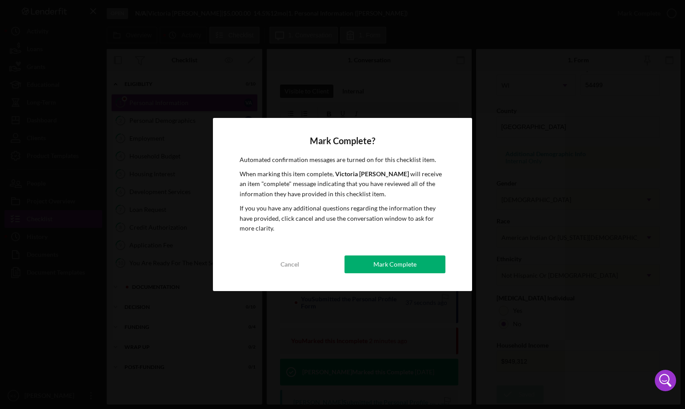
click at [405, 260] on div "Mark Complete" at bounding box center [395, 264] width 43 height 18
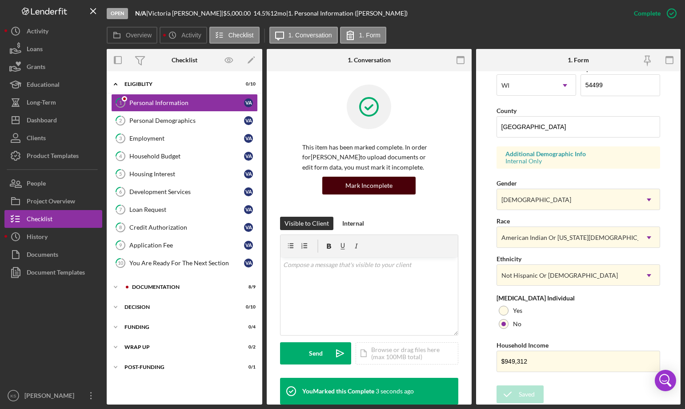
scroll to position [82, 0]
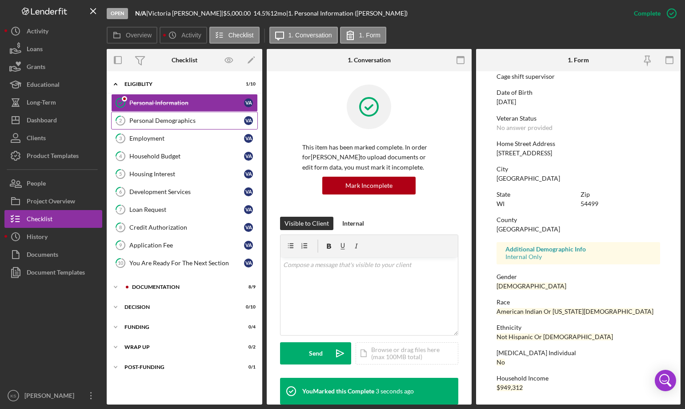
click at [175, 116] on link "2 Personal Demographics V A" at bounding box center [184, 121] width 147 height 18
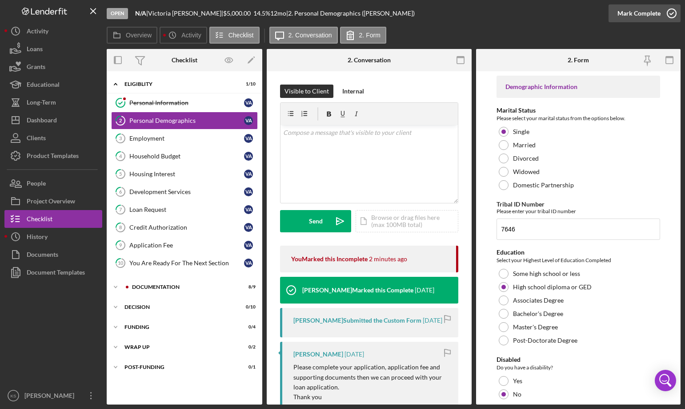
click at [634, 13] on div "Mark Complete" at bounding box center [639, 13] width 43 height 18
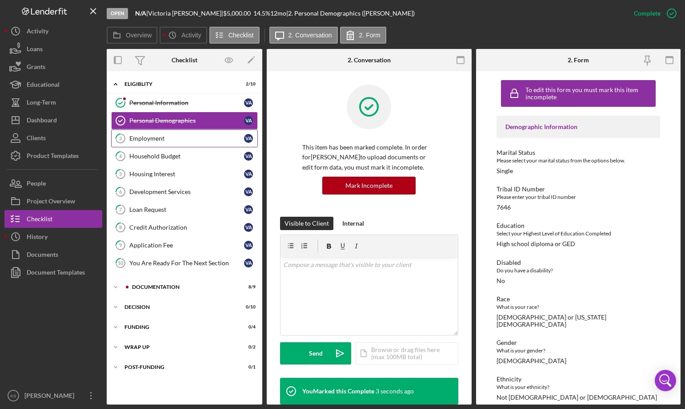
click at [191, 135] on div "Employment" at bounding box center [186, 138] width 115 height 7
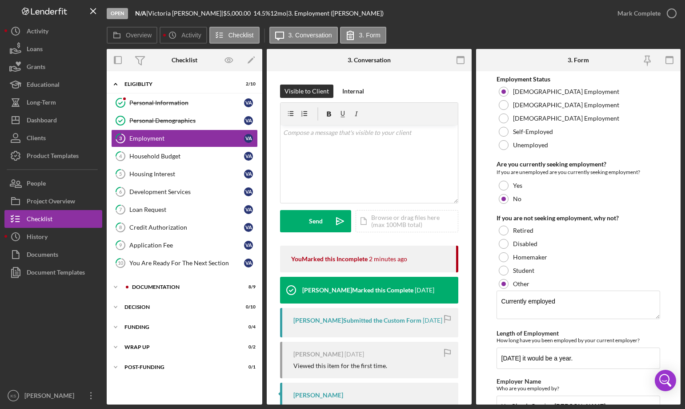
click at [553, 80] on div "Employment Status" at bounding box center [579, 79] width 164 height 7
click at [540, 164] on div "Are you currently seeking employment?" at bounding box center [579, 164] width 164 height 7
click at [542, 215] on div "If you are not seeking employment, why not?" at bounding box center [579, 217] width 164 height 7
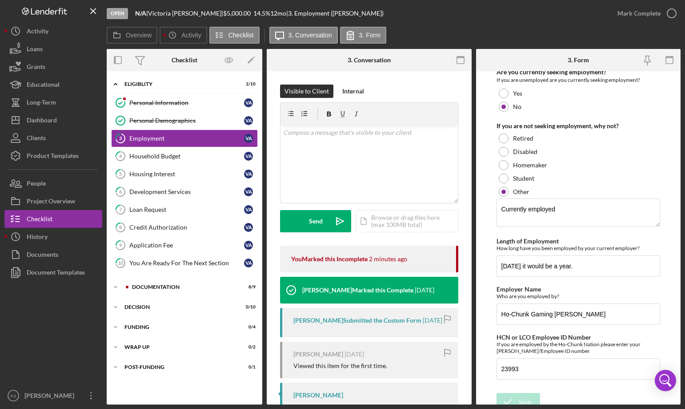
scroll to position [100, 0]
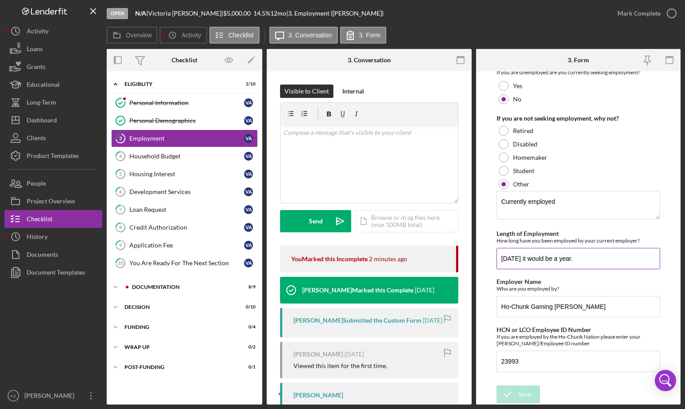
click at [540, 232] on label "Length of Employment" at bounding box center [528, 233] width 62 height 8
click at [540, 248] on input "[DATE] it would be a year." at bounding box center [579, 258] width 164 height 21
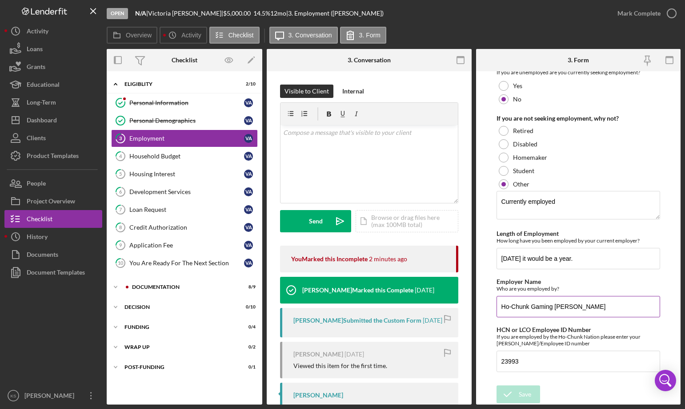
click at [523, 278] on label "Employer Name" at bounding box center [519, 281] width 44 height 8
click at [523, 296] on input "Ho-Chunk Gaming [PERSON_NAME]" at bounding box center [579, 306] width 164 height 21
click at [518, 329] on label "HCN or LCO Employee ID Number" at bounding box center [544, 329] width 95 height 8
click at [518, 350] on input "23993" at bounding box center [579, 360] width 164 height 21
click at [631, 17] on div "Mark Complete" at bounding box center [639, 13] width 43 height 18
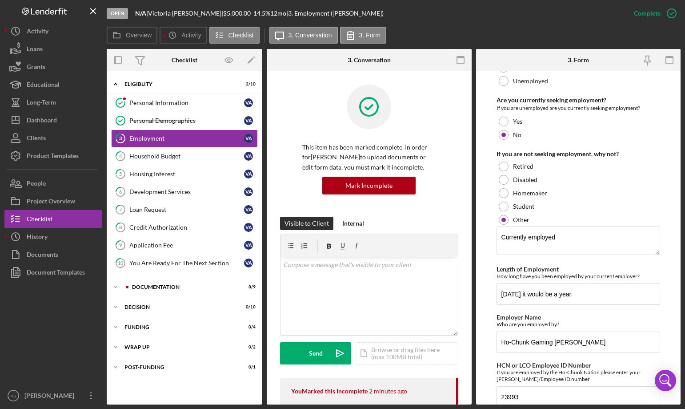
scroll to position [135, 0]
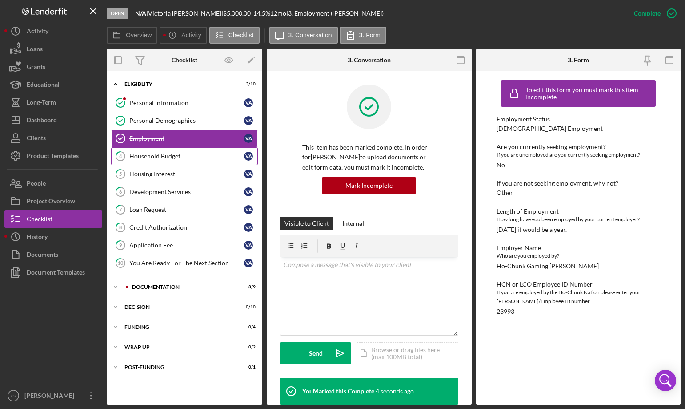
click at [165, 157] on div "Household Budget" at bounding box center [186, 156] width 115 height 7
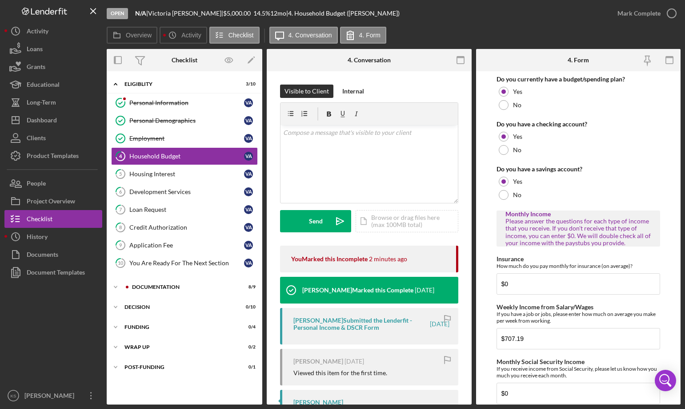
click at [529, 81] on div "Do you currently have a budget/spending plan?" at bounding box center [579, 79] width 164 height 7
click at [536, 124] on div "Do you have a checking account?" at bounding box center [579, 124] width 164 height 7
click at [546, 170] on div "Do you have a savings account?" at bounding box center [579, 168] width 164 height 7
click at [517, 261] on label "Insurance" at bounding box center [510, 259] width 27 height 8
click at [517, 273] on input "$0" at bounding box center [579, 283] width 164 height 21
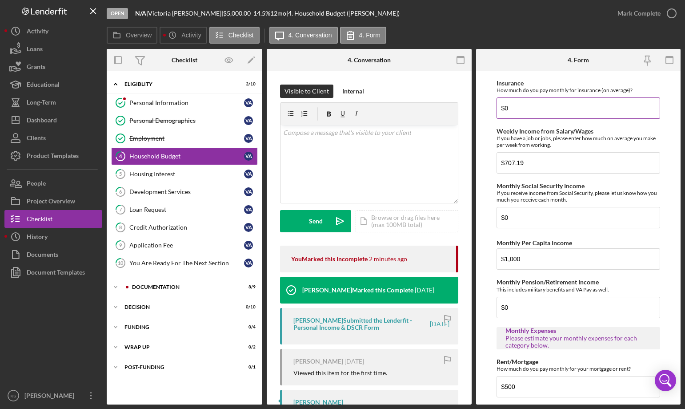
scroll to position [178, 0]
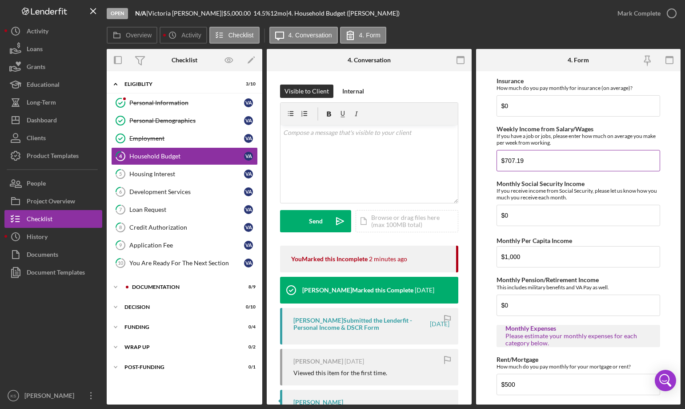
click at [552, 129] on label "Weekly Income from Salary/Wages" at bounding box center [545, 129] width 97 height 8
click at [552, 150] on input "$707.19" at bounding box center [579, 160] width 164 height 21
click at [530, 189] on div "If you receive income from Social Security, please let us know how you much you…" at bounding box center [579, 193] width 164 height 13
click at [542, 241] on label "Monthly Per Capita Income" at bounding box center [535, 241] width 76 height 8
click at [542, 246] on input "$1,000" at bounding box center [579, 256] width 164 height 21
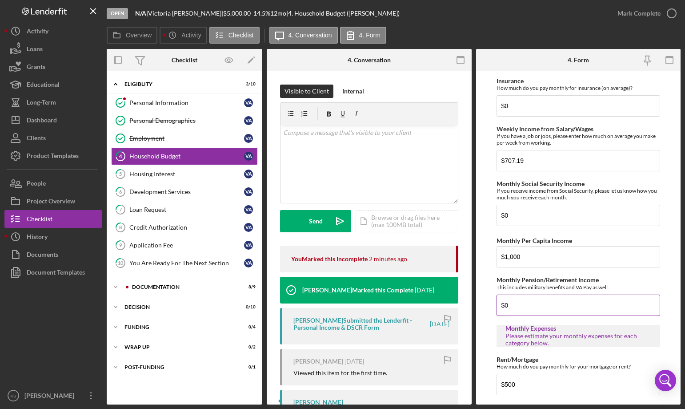
click at [542, 278] on label "Monthly Pension/Retirement Income" at bounding box center [548, 280] width 102 height 8
click at [542, 294] on input "$0" at bounding box center [579, 304] width 164 height 21
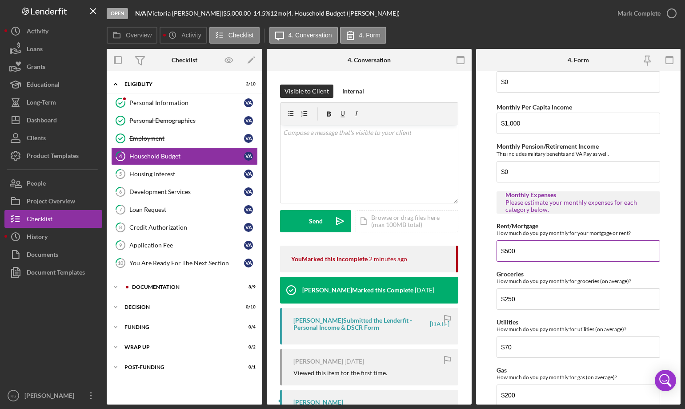
click at [522, 228] on label "Rent/Mortgage" at bounding box center [518, 226] width 42 height 8
click at [522, 240] on input "$500" at bounding box center [579, 250] width 164 height 21
click at [514, 274] on label "Groceries" at bounding box center [510, 274] width 27 height 8
click at [514, 288] on input "$250" at bounding box center [579, 298] width 164 height 21
click at [510, 323] on label "Utilities" at bounding box center [508, 322] width 22 height 8
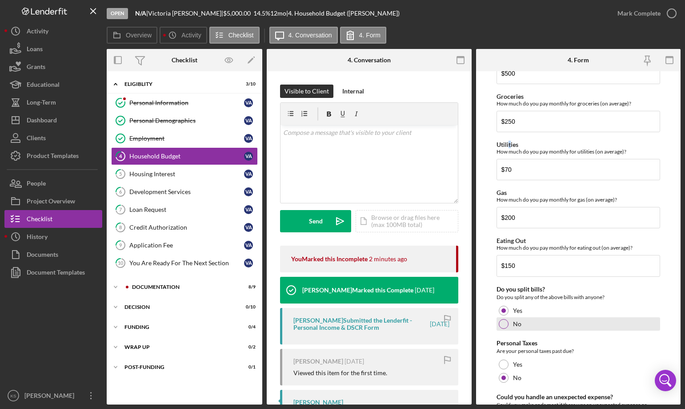
scroll to position [489, 0]
click at [509, 194] on div "Gas How much do you pay monthly for gas (on average)?" at bounding box center [579, 196] width 164 height 14
click at [522, 241] on label "Eating Out" at bounding box center [511, 240] width 29 height 8
click at [522, 254] on input "$150" at bounding box center [579, 264] width 164 height 21
click at [538, 291] on div "Do you split bills?" at bounding box center [579, 288] width 164 height 7
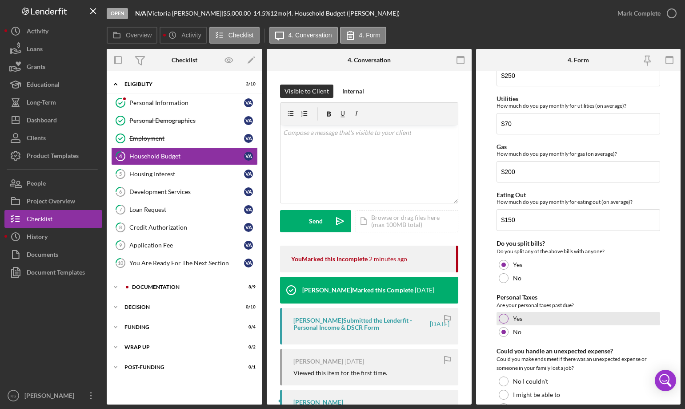
scroll to position [591, 0]
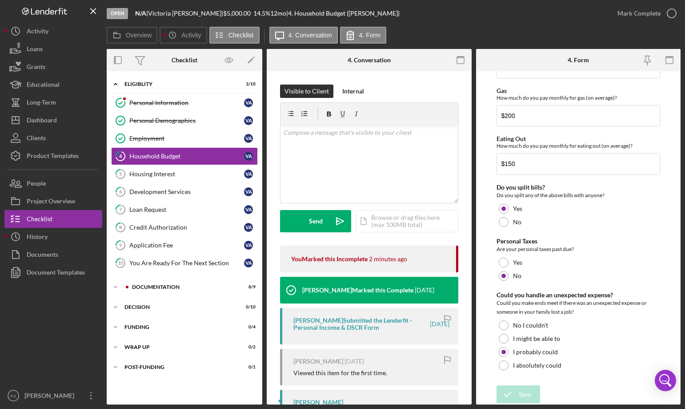
click at [530, 245] on div "Are your personal taxes past due?" at bounding box center [579, 249] width 164 height 9
click at [549, 302] on div "Could you make ends meet if there was an unexpected expense or someone in your …" at bounding box center [579, 307] width 164 height 18
click at [651, 8] on div "Mark Complete" at bounding box center [639, 13] width 43 height 18
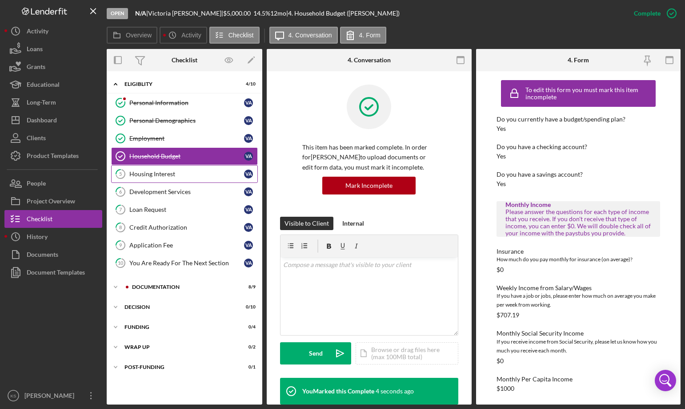
click at [159, 177] on div "Housing Interest" at bounding box center [186, 173] width 115 height 7
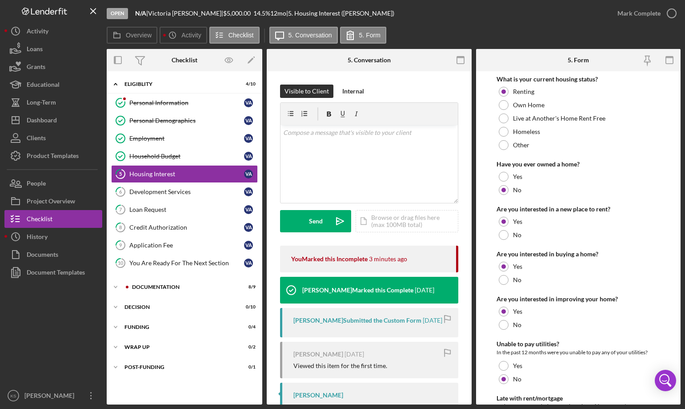
click at [570, 80] on div "What is your current housing status?" at bounding box center [579, 79] width 164 height 7
click at [550, 161] on div "Have you ever owned a home?" at bounding box center [579, 164] width 164 height 7
click at [550, 207] on div "Are you interested in a new place to rent?" at bounding box center [579, 208] width 164 height 7
click at [544, 252] on div "Are you interested in buying a home?" at bounding box center [579, 253] width 164 height 7
click at [543, 298] on div "Are you interested in improving your home?" at bounding box center [579, 298] width 164 height 7
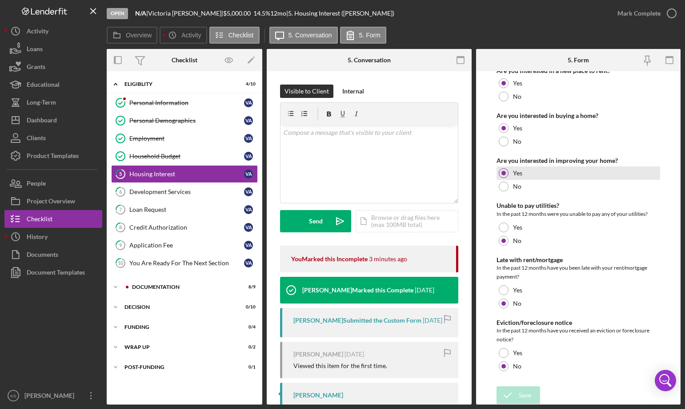
scroll to position [139, 0]
click at [542, 205] on div "Unable to pay utilities?" at bounding box center [579, 204] width 164 height 7
click at [534, 264] on div "In the past 12 months have you been late with your rent/mortgage payment?" at bounding box center [579, 271] width 164 height 18
click at [541, 323] on div "Eviction/foreclosure notice" at bounding box center [579, 321] width 164 height 7
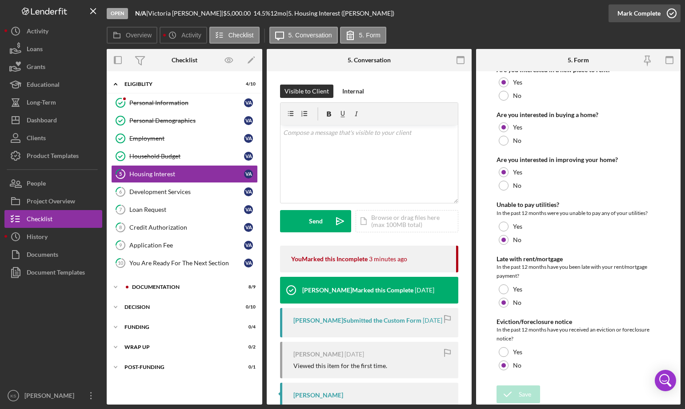
click at [646, 16] on div "Mark Complete" at bounding box center [639, 13] width 43 height 18
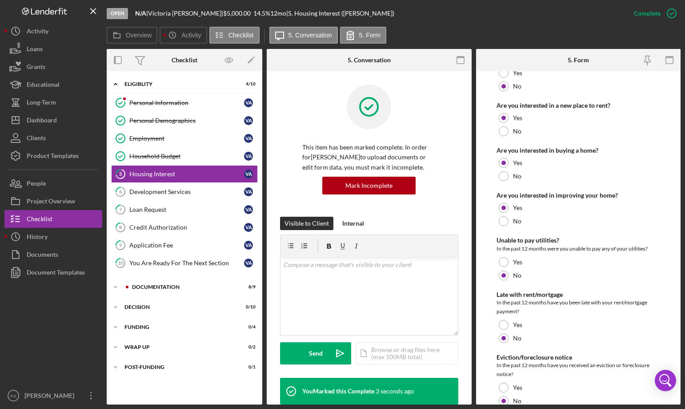
scroll to position [175, 0]
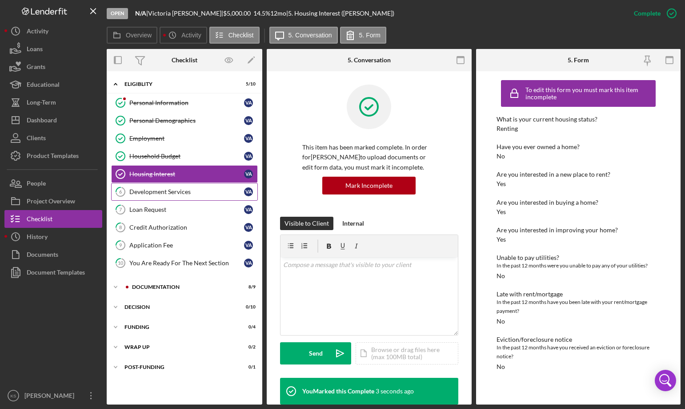
click at [181, 190] on div "Development Services" at bounding box center [186, 191] width 115 height 7
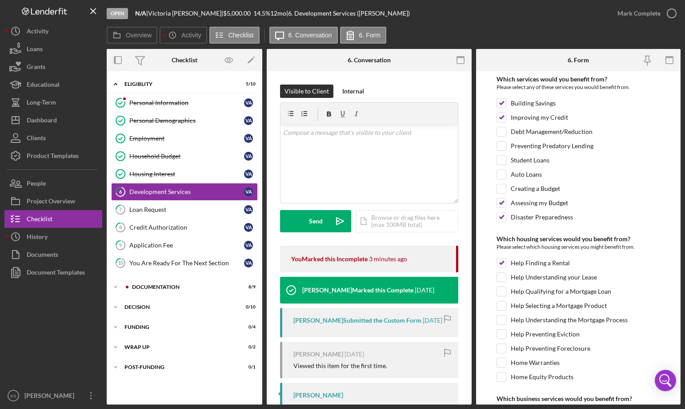
click at [554, 82] on div "Which services would you benefit from?" at bounding box center [579, 79] width 164 height 7
click at [565, 241] on div "Which housing services would you benefit from?" at bounding box center [579, 238] width 164 height 7
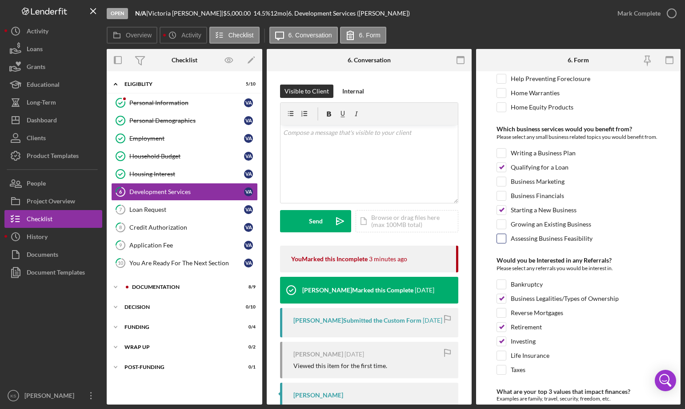
scroll to position [311, 0]
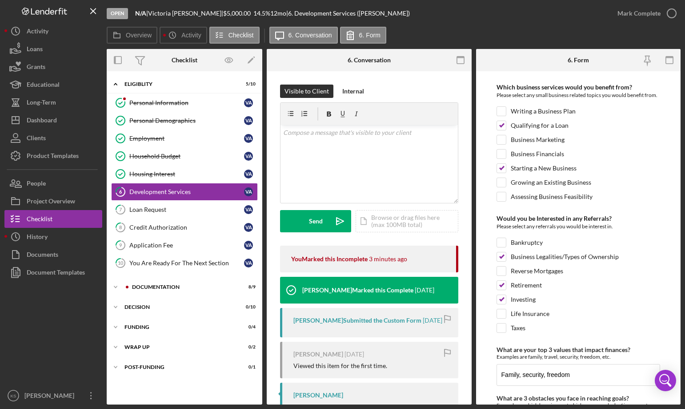
click at [602, 87] on div "Which business services would you benefit from?" at bounding box center [579, 87] width 164 height 7
click at [576, 233] on div "Please select any referrals you would be interest in." at bounding box center [579, 227] width 164 height 11
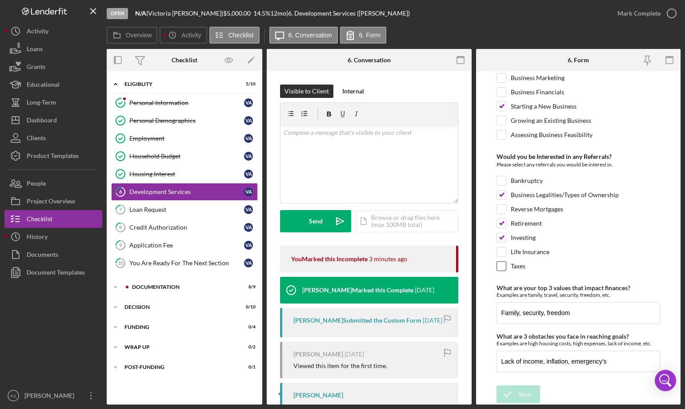
scroll to position [382, 0]
click at [557, 293] on div "Examples are family, travel, security, freedom, etc." at bounding box center [579, 294] width 164 height 7
click at [554, 337] on label "What are 3 obstacles you face in reaching goals?" at bounding box center [563, 336] width 133 height 8
click at [554, 350] on input "Lack of income, inflation, emergency's" at bounding box center [579, 360] width 164 height 21
click at [645, 16] on div "Mark Complete" at bounding box center [639, 13] width 43 height 18
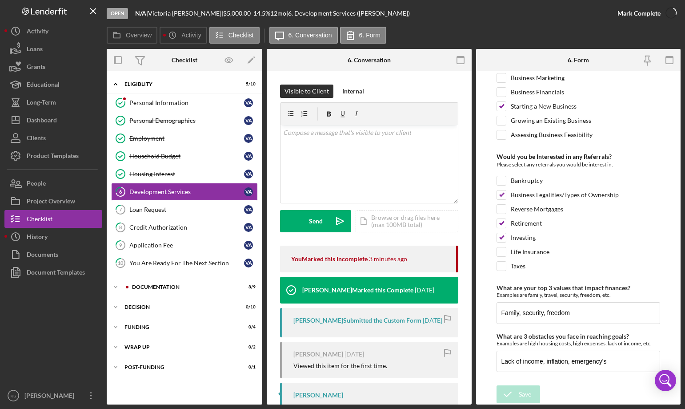
scroll to position [418, 0]
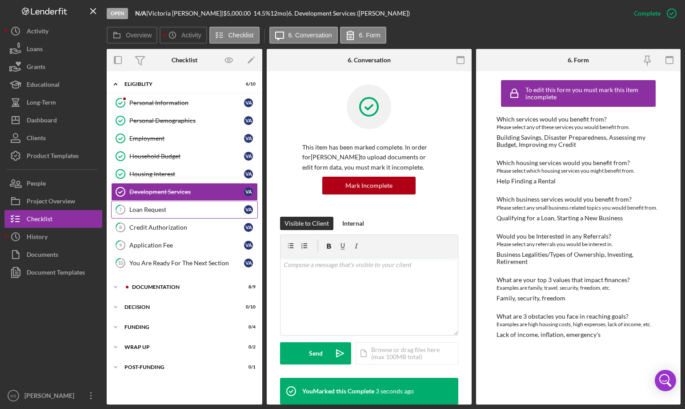
click at [144, 209] on div "Loan Request" at bounding box center [186, 209] width 115 height 7
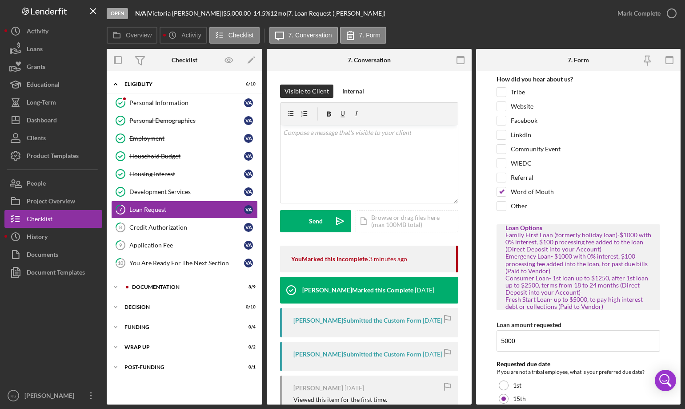
click at [533, 79] on div "How did you hear about us?" at bounding box center [579, 79] width 164 height 7
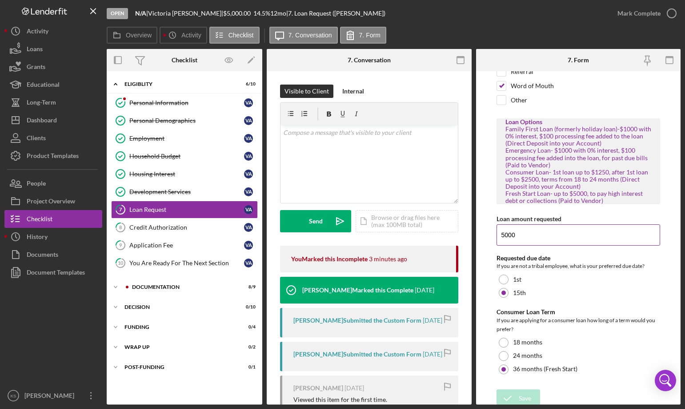
scroll to position [110, 0]
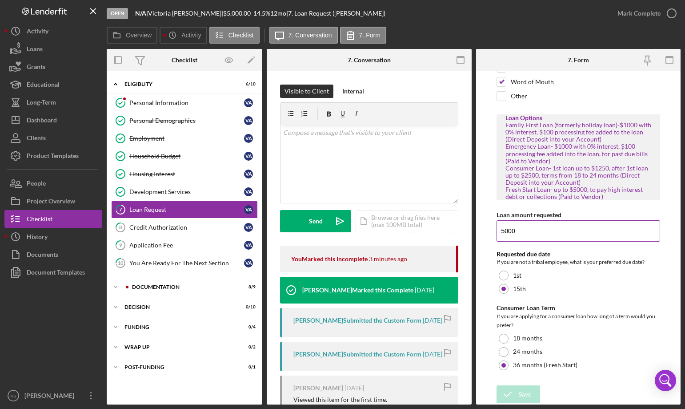
click at [545, 215] on label "Loan amount requested" at bounding box center [529, 215] width 65 height 8
click at [545, 220] on input "5000" at bounding box center [579, 230] width 164 height 21
click at [526, 254] on div "Requested due date" at bounding box center [579, 253] width 164 height 7
click at [546, 310] on div "Consumer Loan Term" at bounding box center [579, 307] width 164 height 7
click at [634, 15] on div "Mark Complete" at bounding box center [639, 13] width 43 height 18
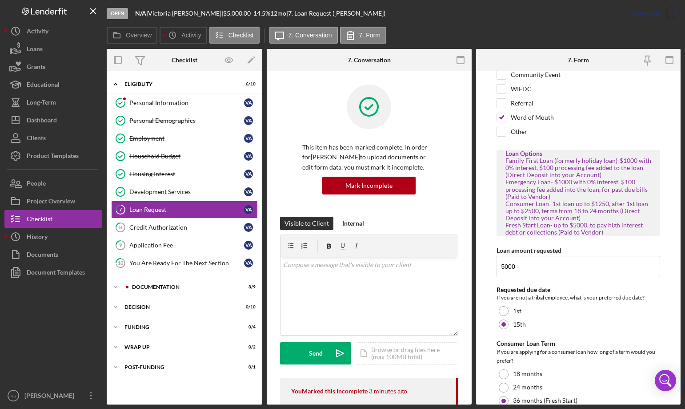
scroll to position [145, 0]
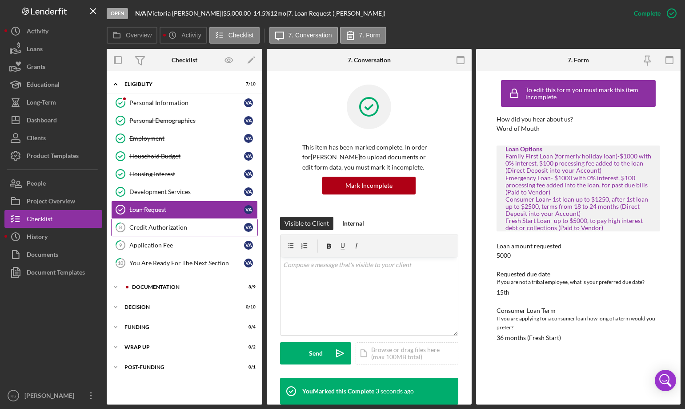
click at [165, 229] on div "Credit Authorization" at bounding box center [186, 227] width 115 height 7
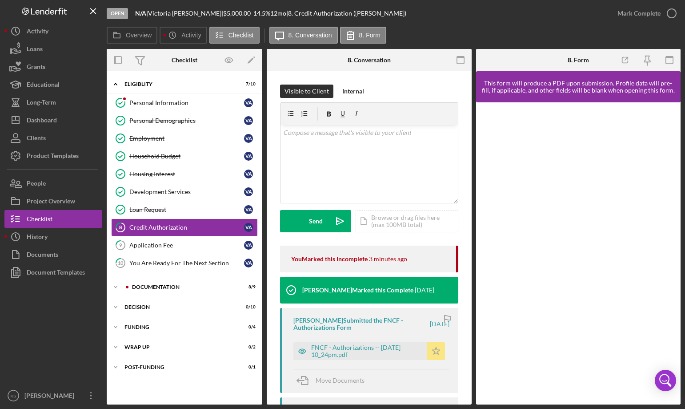
click at [436, 351] on polygon "button" at bounding box center [436, 350] width 8 height 7
click at [636, 8] on div "Mark Complete" at bounding box center [639, 13] width 43 height 18
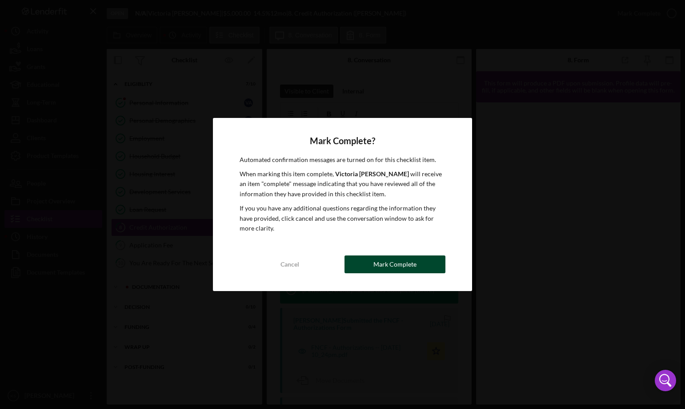
click at [393, 263] on div "Mark Complete" at bounding box center [395, 264] width 43 height 18
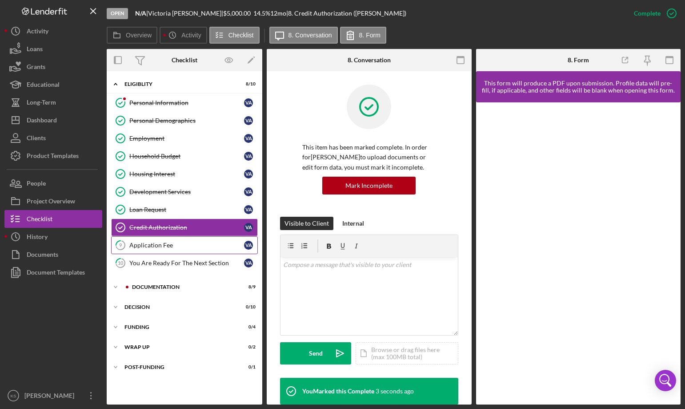
click at [179, 241] on link "9 Application Fee V A" at bounding box center [184, 245] width 147 height 18
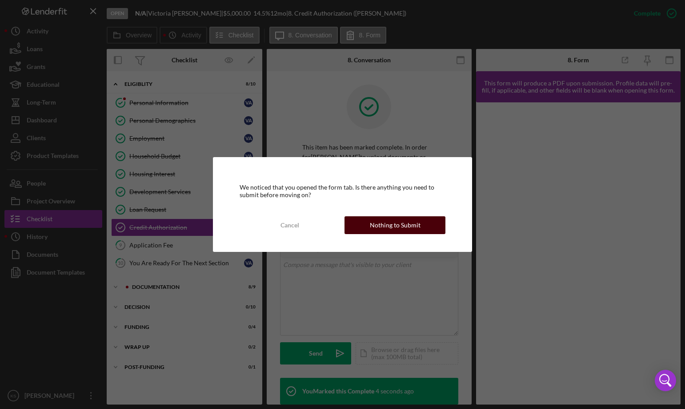
click at [392, 225] on div "Nothing to Submit" at bounding box center [395, 225] width 51 height 18
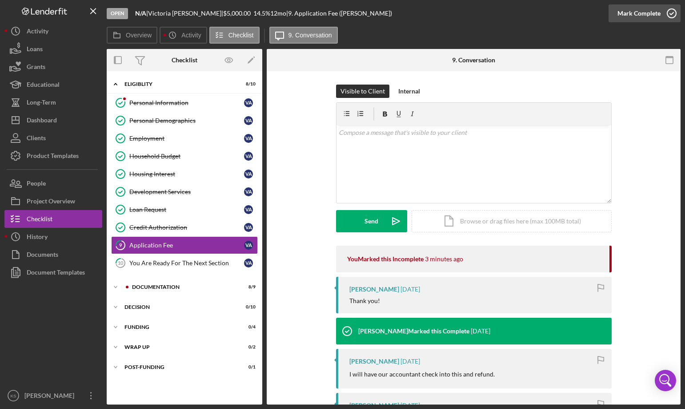
click at [652, 9] on div "Mark Complete" at bounding box center [639, 13] width 43 height 18
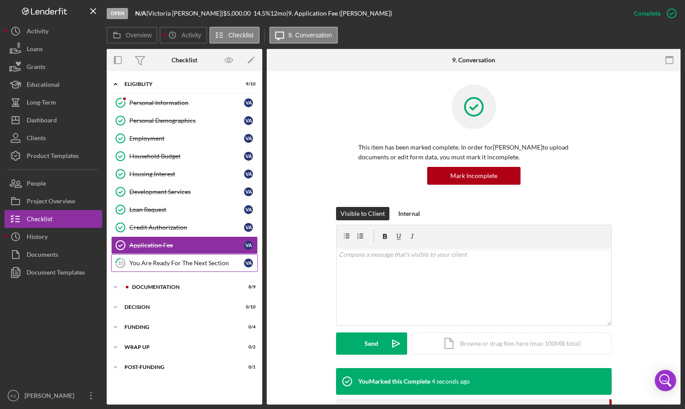
click at [190, 262] on div "You Are Ready For The Next Section" at bounding box center [186, 262] width 115 height 7
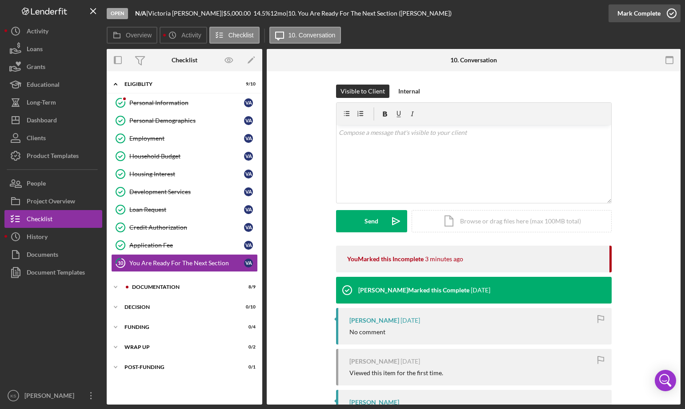
click at [646, 16] on div "Mark Complete" at bounding box center [639, 13] width 43 height 18
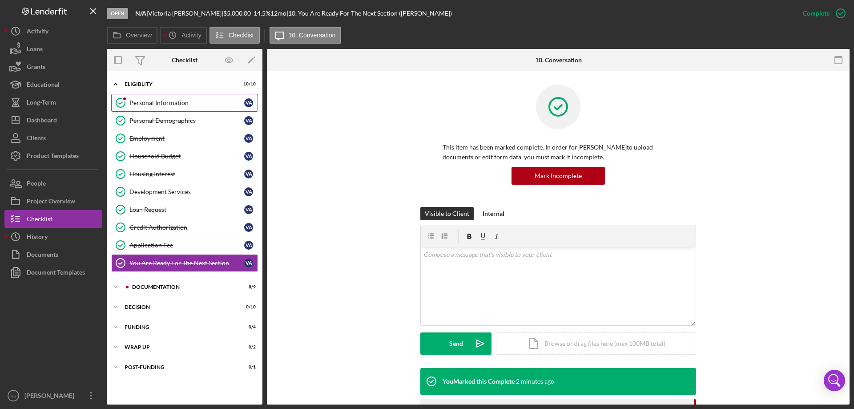
click at [140, 105] on div "Personal Information" at bounding box center [186, 102] width 115 height 7
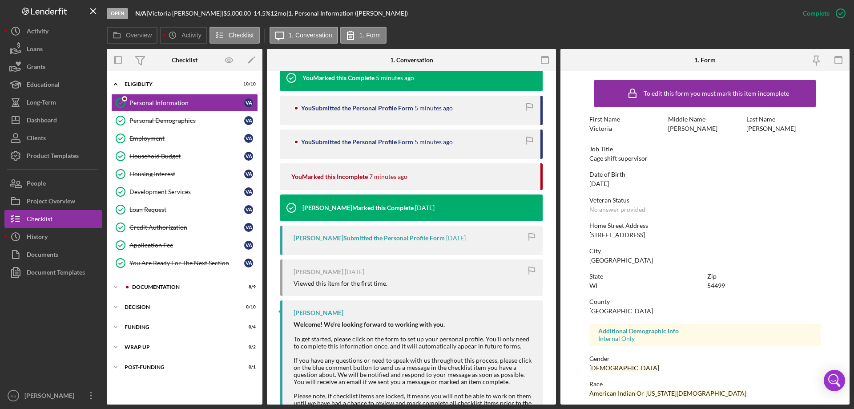
scroll to position [349, 0]
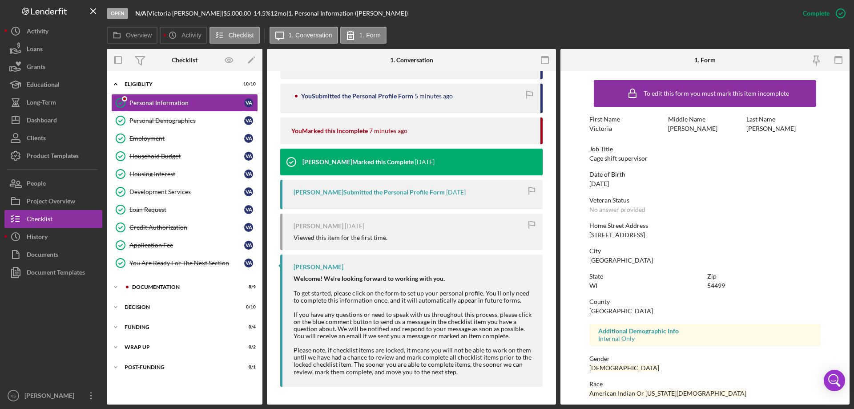
click at [388, 94] on div "You Submitted the Personal Profile Form" at bounding box center [357, 95] width 112 height 7
click at [185, 112] on div "Personal Information Personal Information V A Personal Demographics Personal De…" at bounding box center [185, 185] width 156 height 182
click at [182, 115] on link "Personal Demographics Personal Demographics V A" at bounding box center [184, 121] width 147 height 18
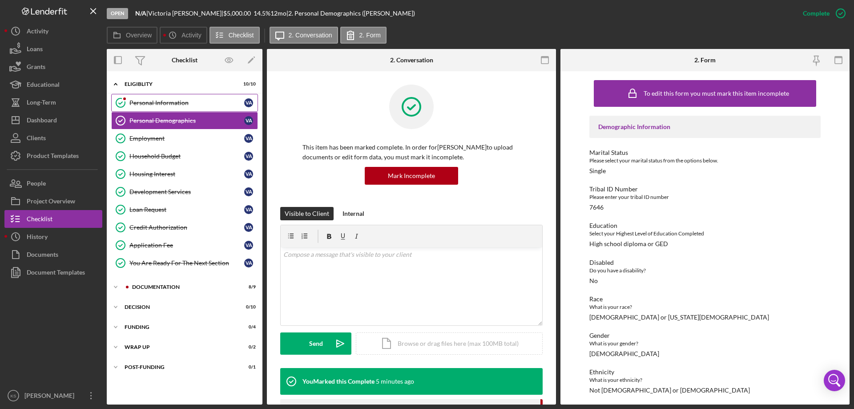
click at [173, 104] on div "Personal Information" at bounding box center [186, 102] width 115 height 7
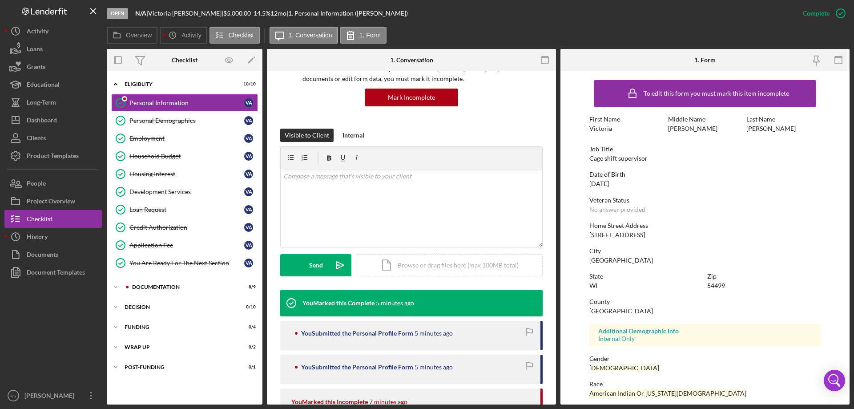
scroll to position [222, 0]
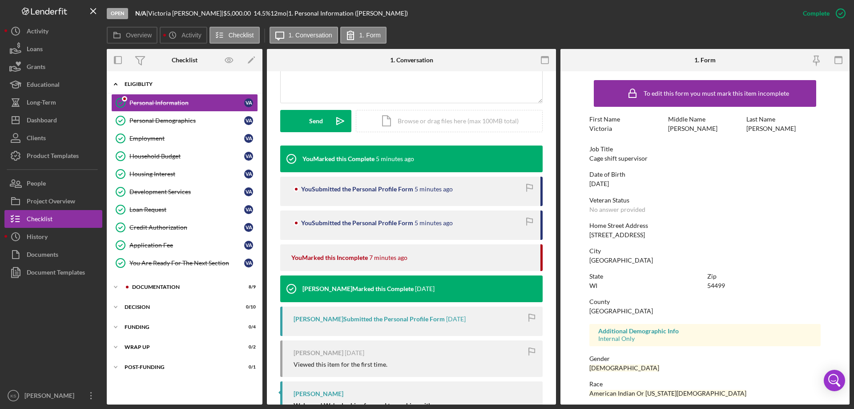
click at [119, 86] on icon "Icon/Expander" at bounding box center [116, 84] width 18 height 18
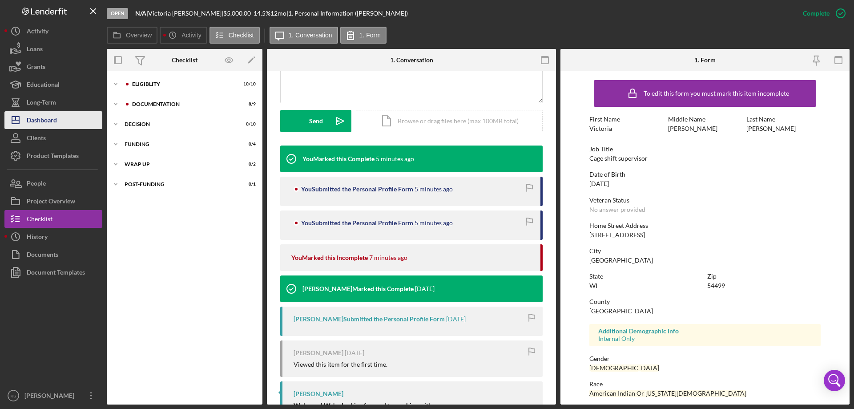
click at [51, 115] on div "Dashboard" at bounding box center [42, 121] width 30 height 20
